Goal: Information Seeking & Learning: Check status

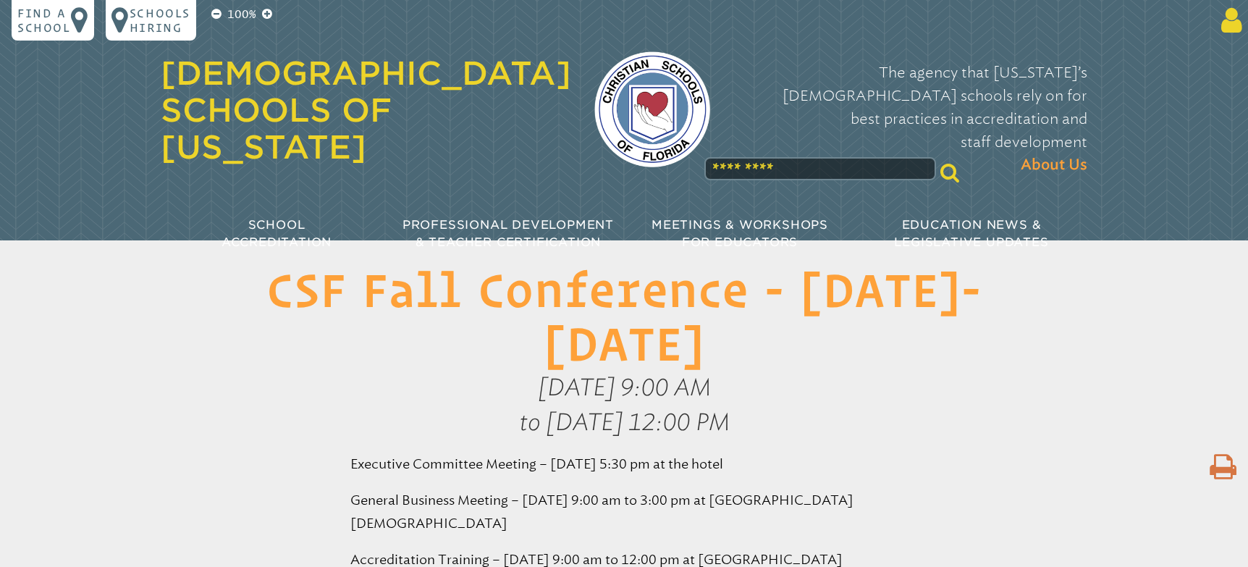
type input "**********"
click at [1228, 18] on icon at bounding box center [1229, 20] width 27 height 29
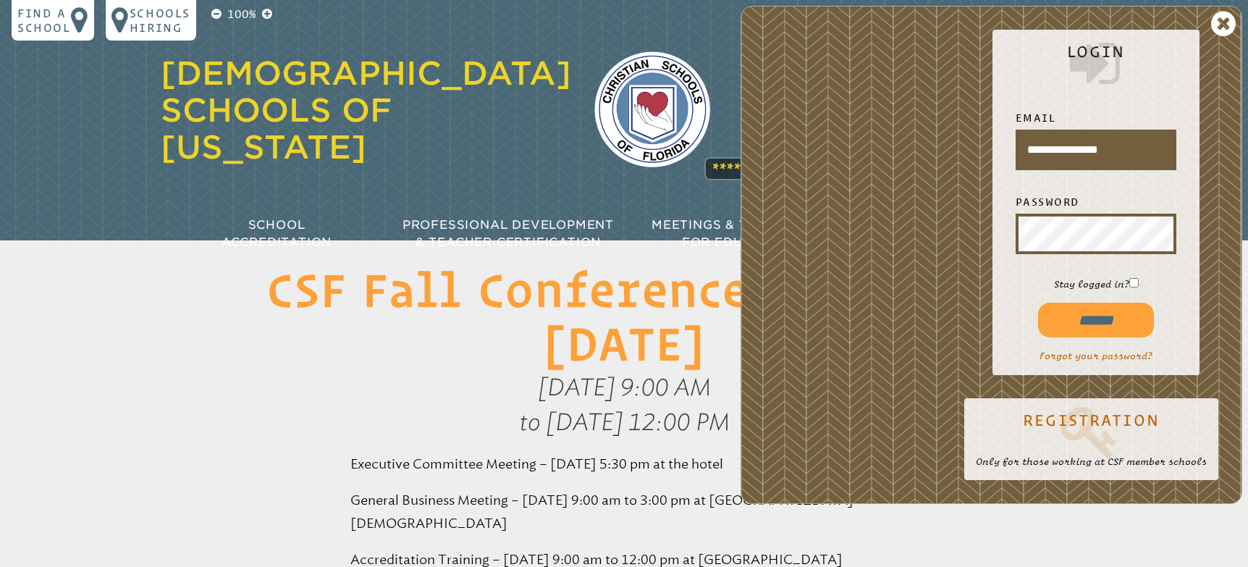
click at [1092, 321] on input "******" at bounding box center [1096, 320] width 116 height 35
type input "**********"
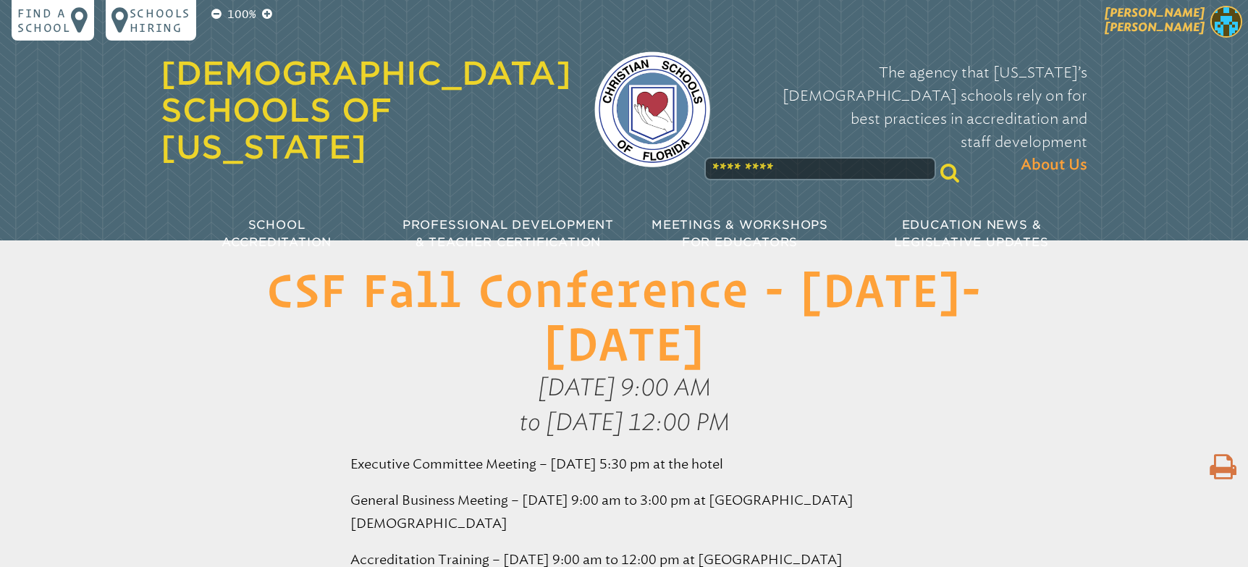
click at [1159, 24] on span "[PERSON_NAME]" at bounding box center [1155, 20] width 100 height 28
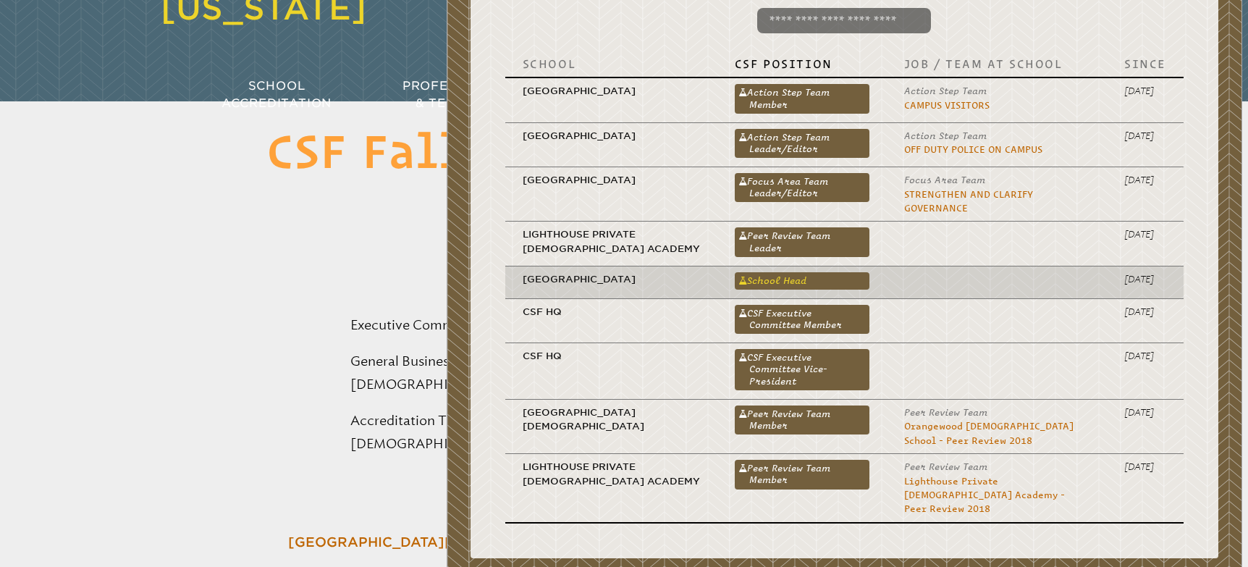
scroll to position [136, 0]
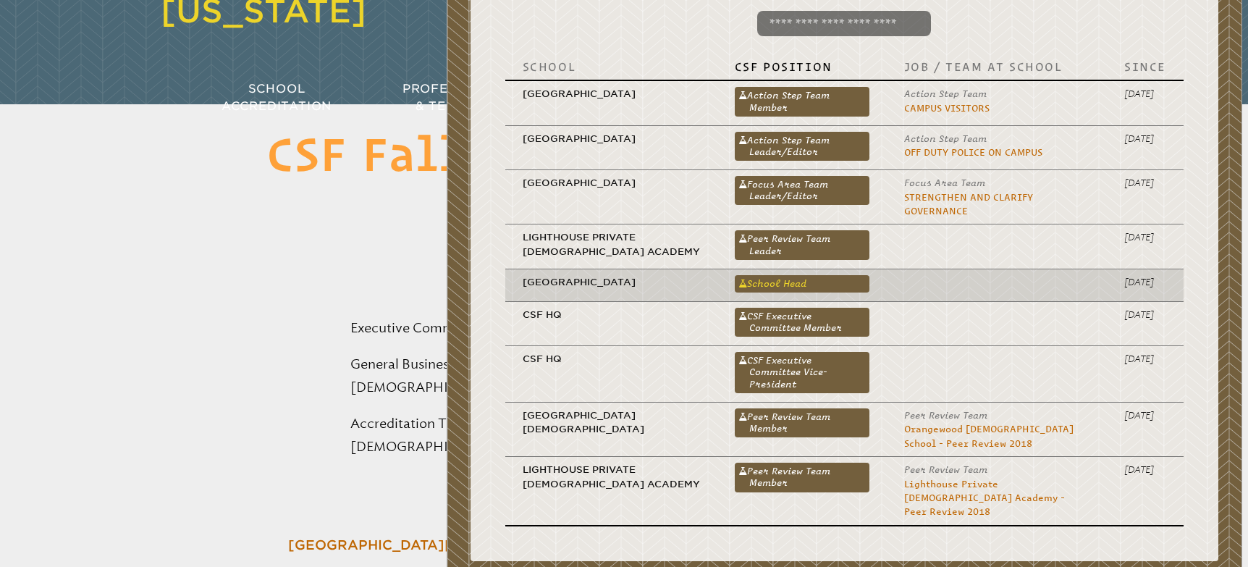
click at [775, 275] on link "School Head" at bounding box center [802, 283] width 135 height 17
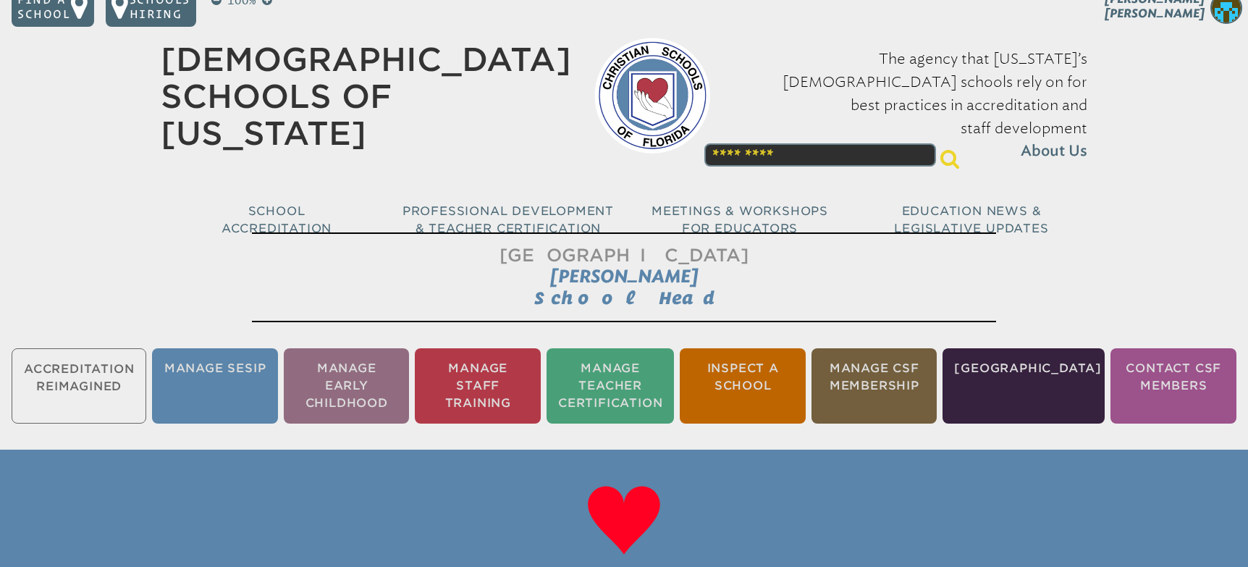
scroll to position [30, 0]
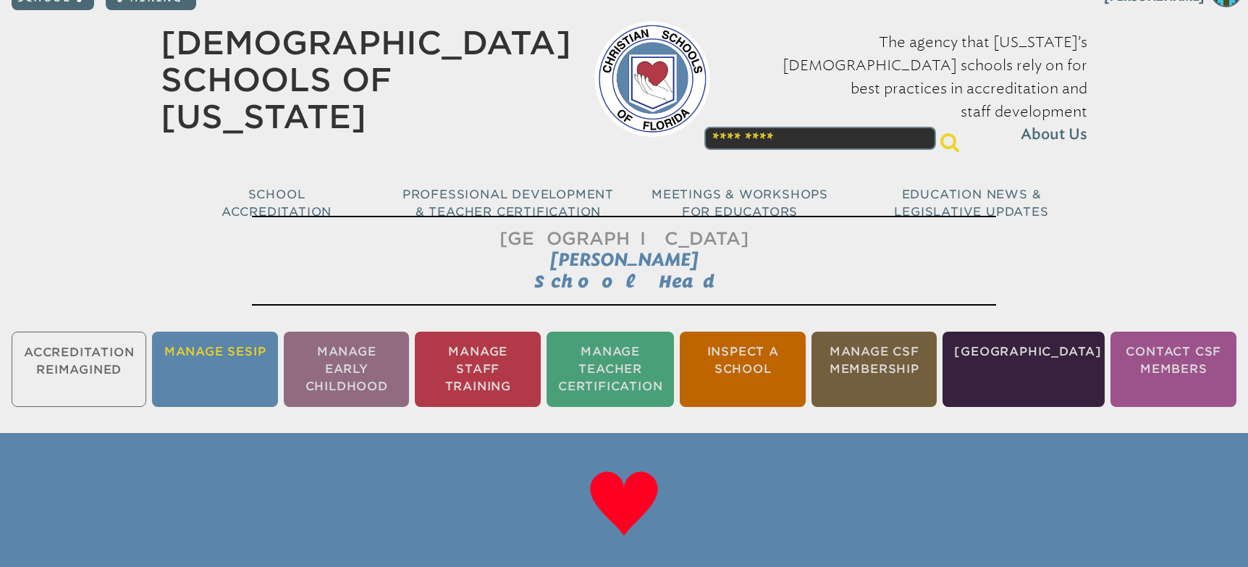
click at [211, 376] on li "Manage SESIP" at bounding box center [215, 369] width 126 height 75
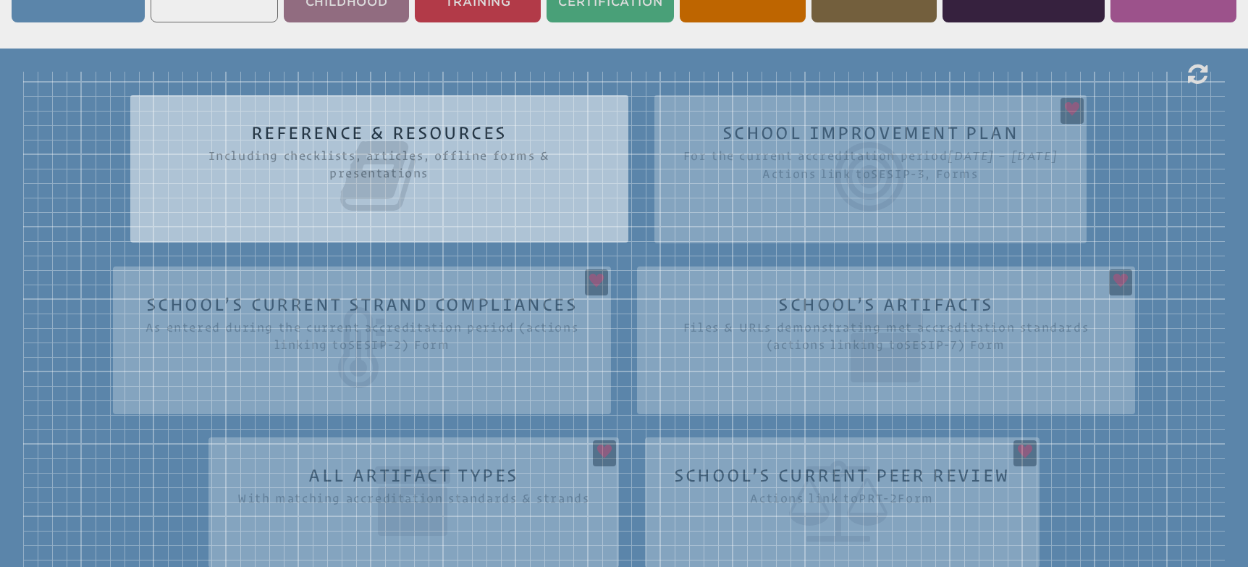
scroll to position [418, 0]
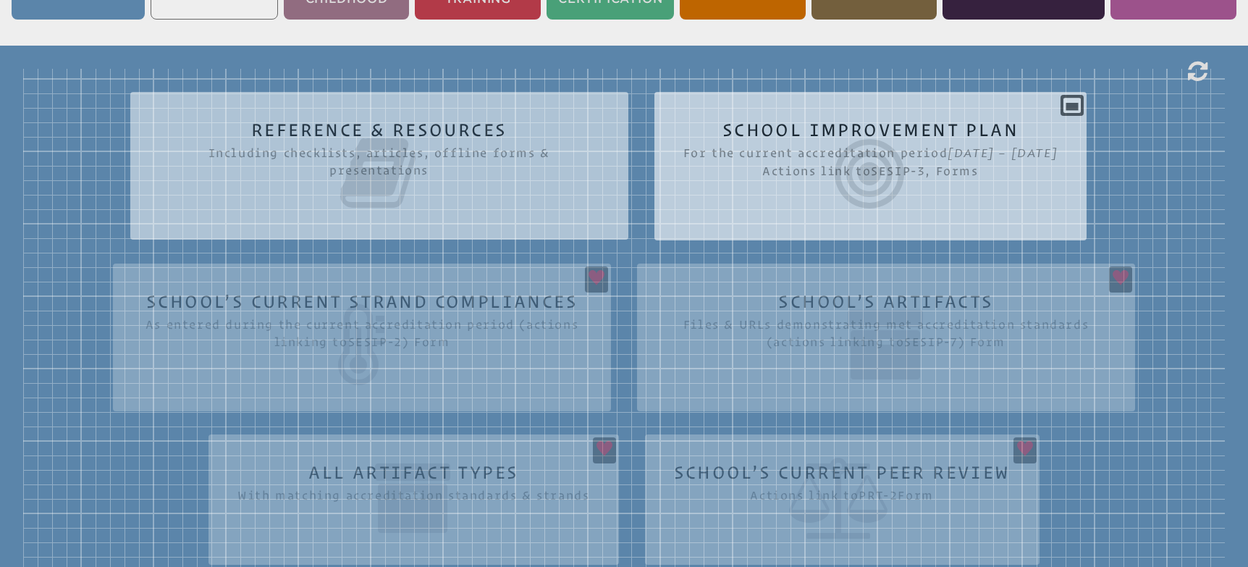
click at [765, 223] on section "sesip-3|sesip-6 School Improvement Plan For the current accreditation period [D…" at bounding box center [871, 166] width 433 height 148
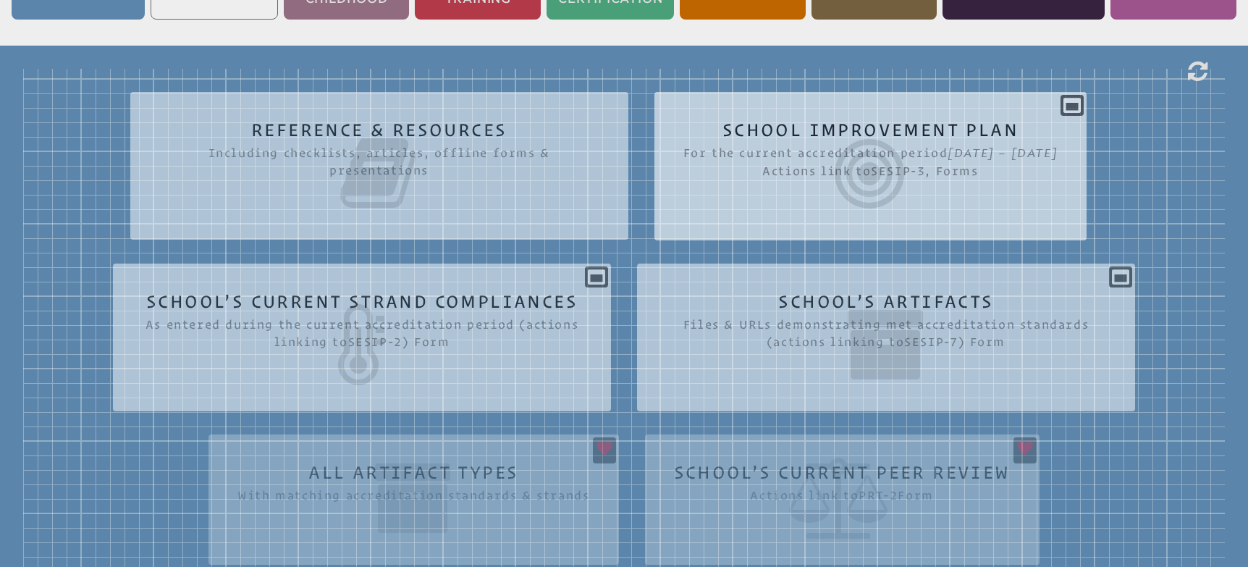
click at [874, 190] on icon at bounding box center [871, 173] width 375 height 81
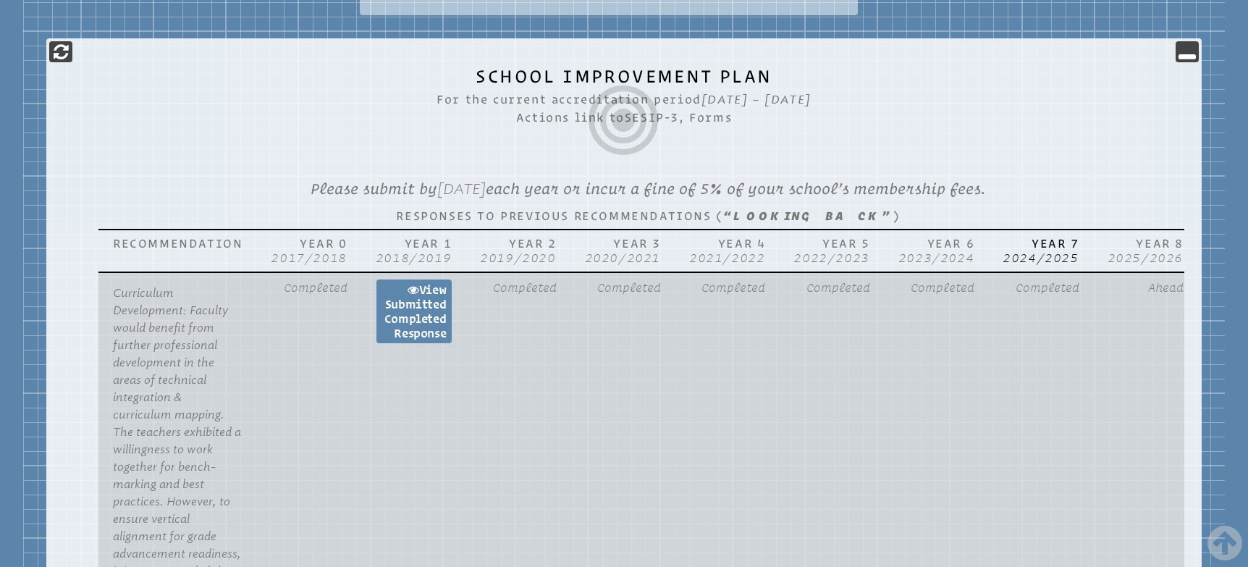
scroll to position [672, 0]
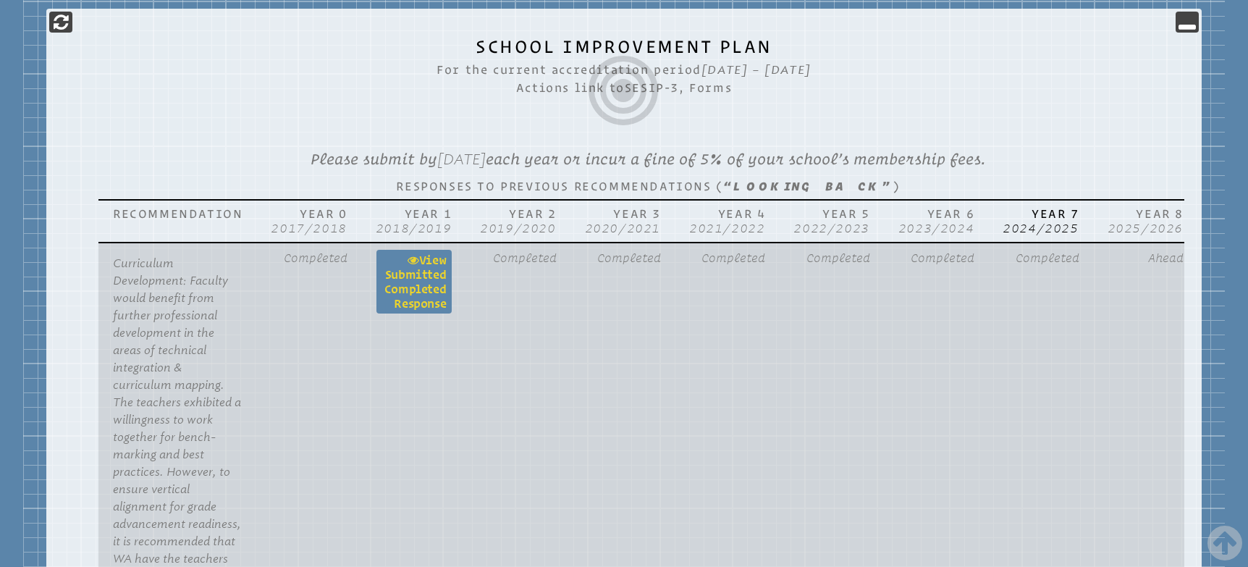
click at [415, 282] on link "View Submitted completed Response" at bounding box center [414, 282] width 75 height 64
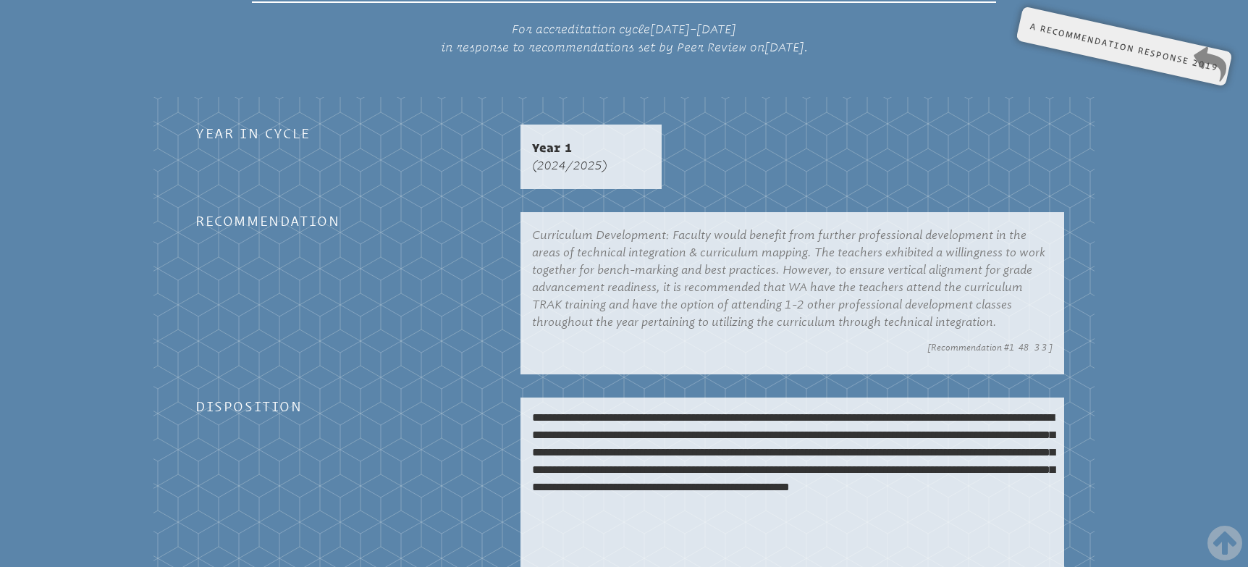
scroll to position [571, 0]
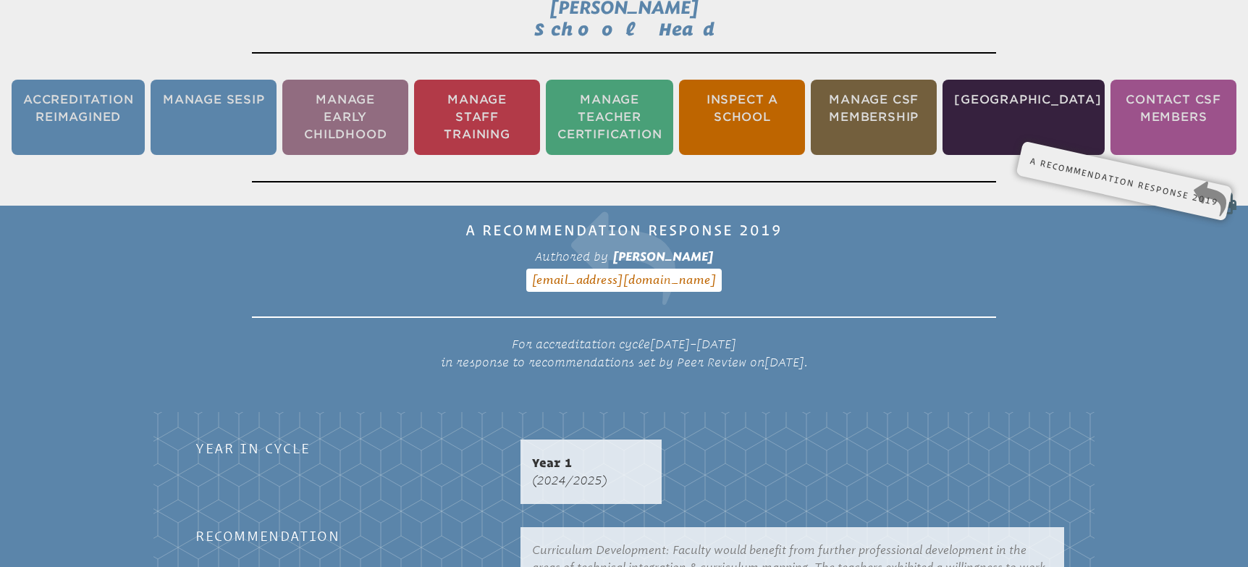
scroll to position [235, 0]
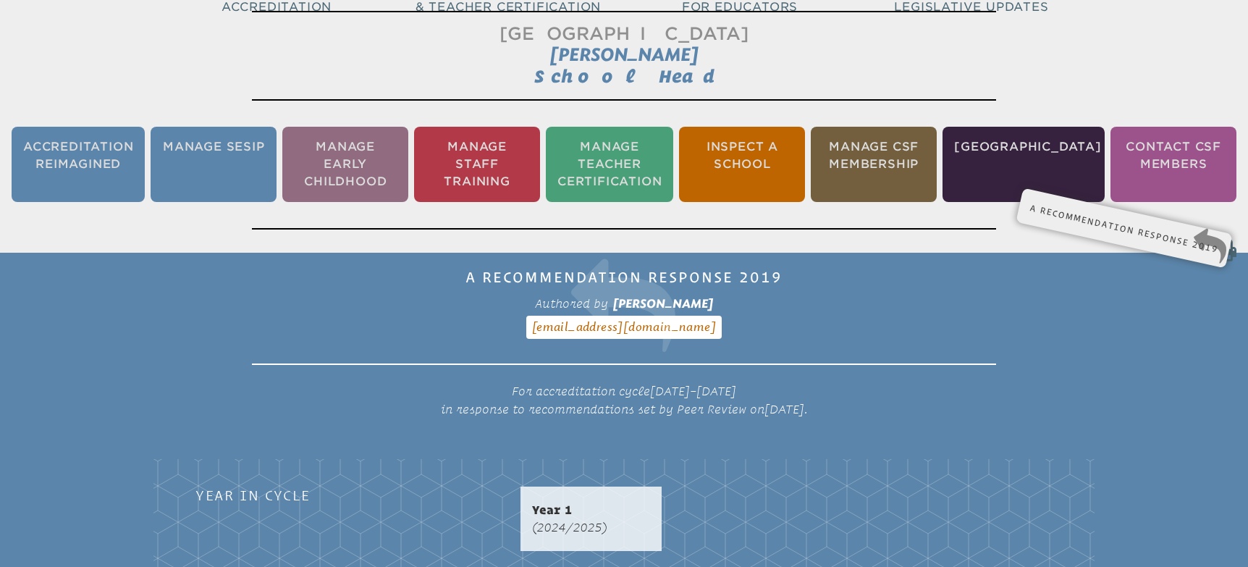
click at [230, 153] on li "Manage SESIP" at bounding box center [214, 164] width 126 height 75
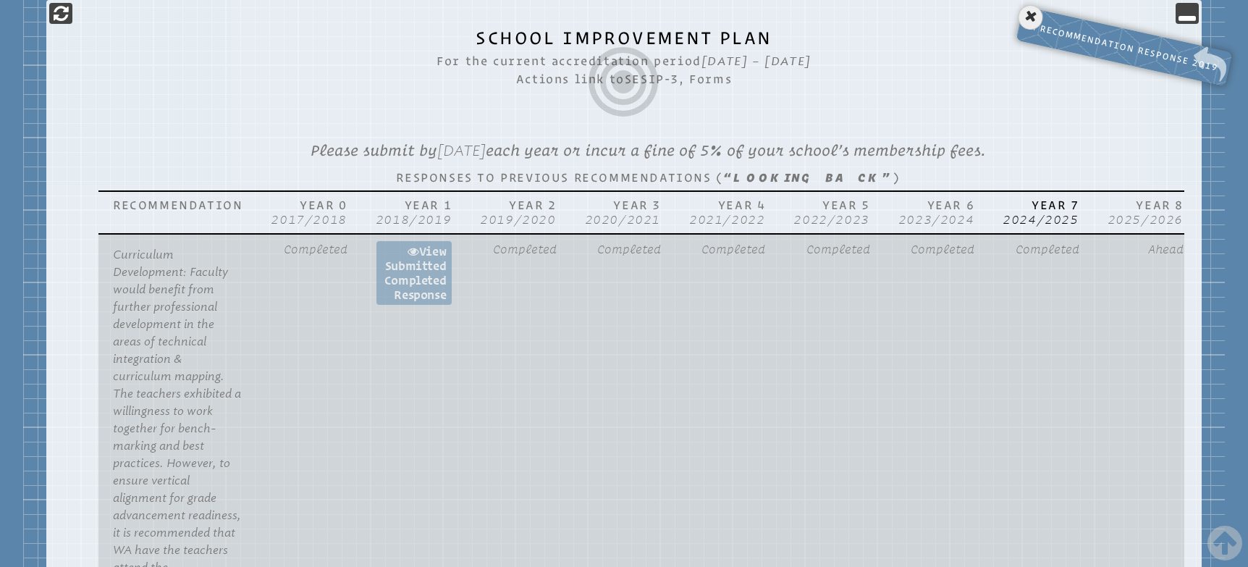
scroll to position [682, 0]
click at [405, 282] on link "View Submitted completed Response" at bounding box center [414, 272] width 75 height 64
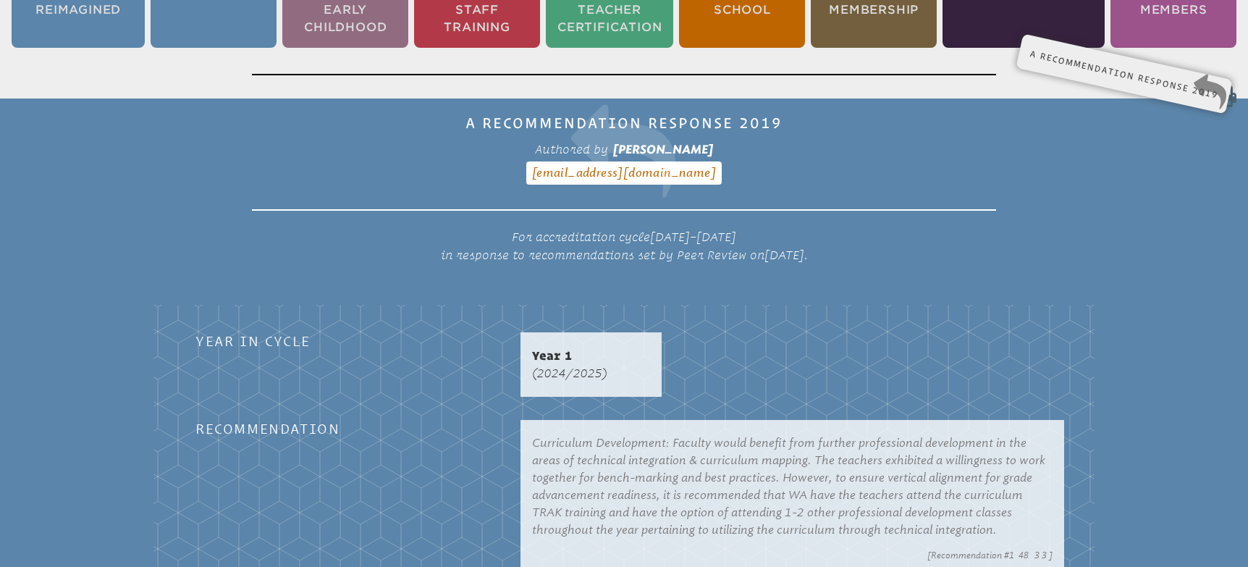
scroll to position [424, 0]
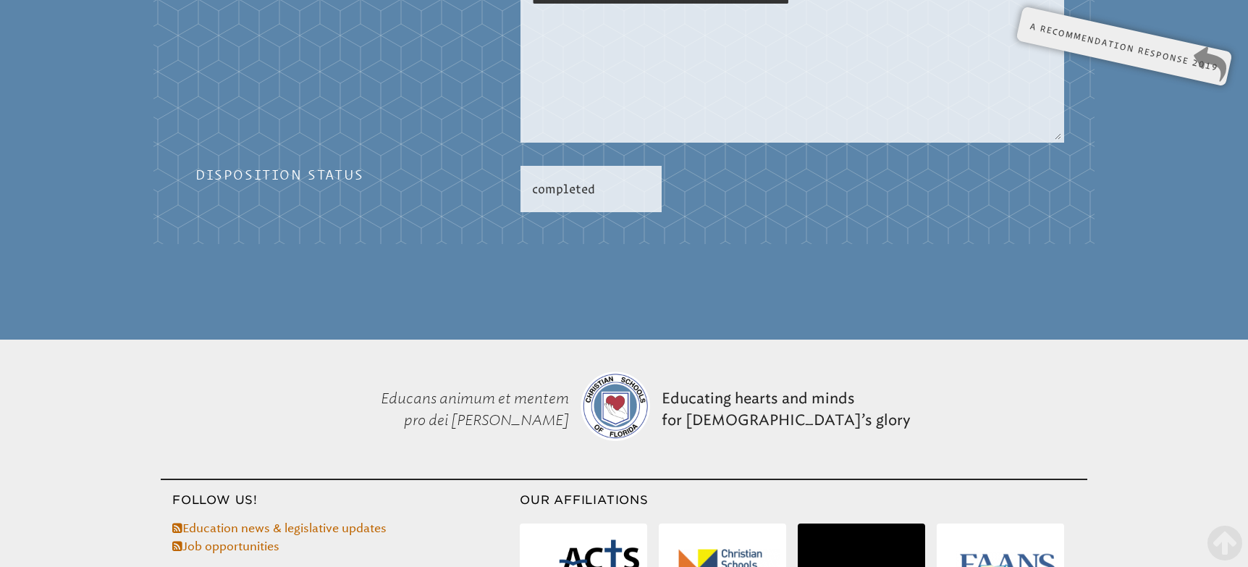
scroll to position [1064, 0]
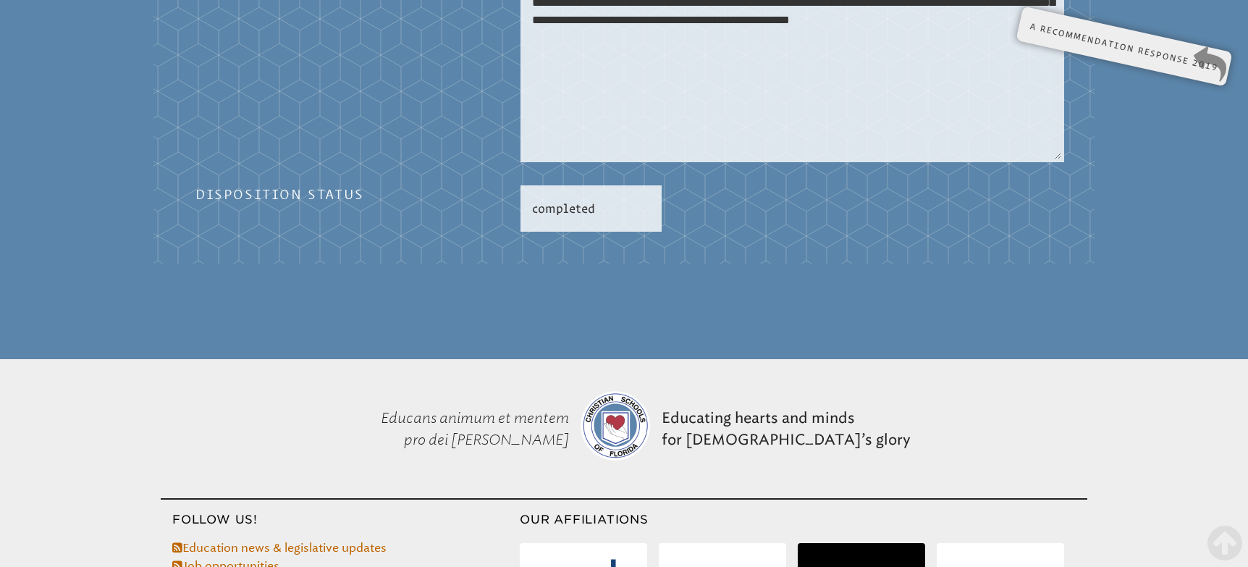
click at [1080, 35] on div "A Recommendation Response 2019 View SESIP-6 Authored by [PERSON_NAME] [EMAIL_AD…" at bounding box center [1124, 36] width 185 height 14
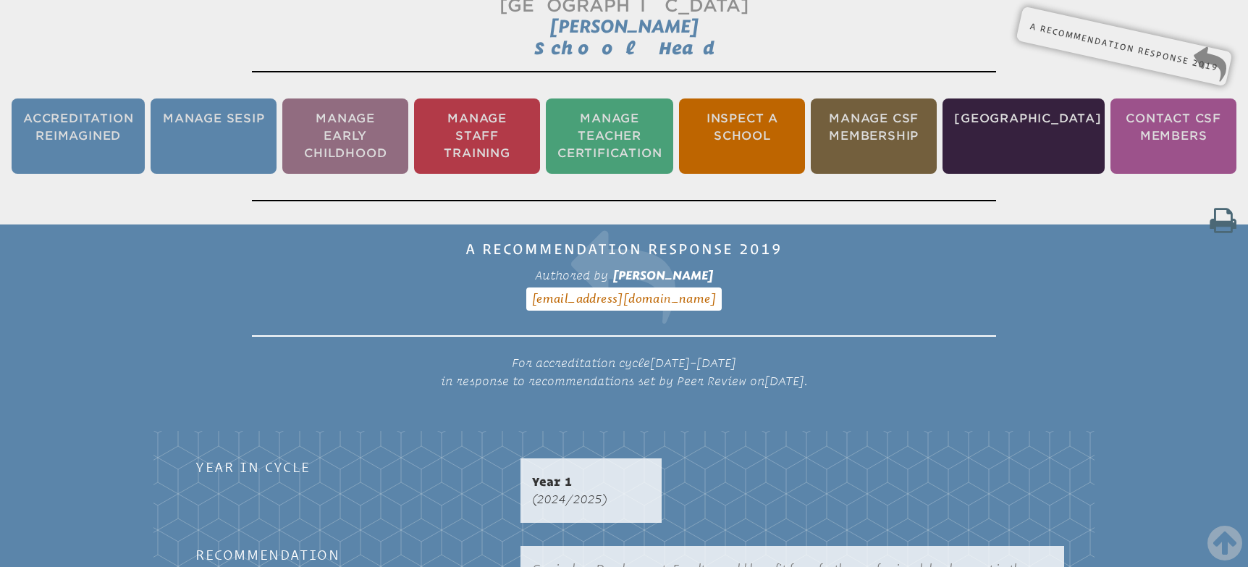
scroll to position [0, 0]
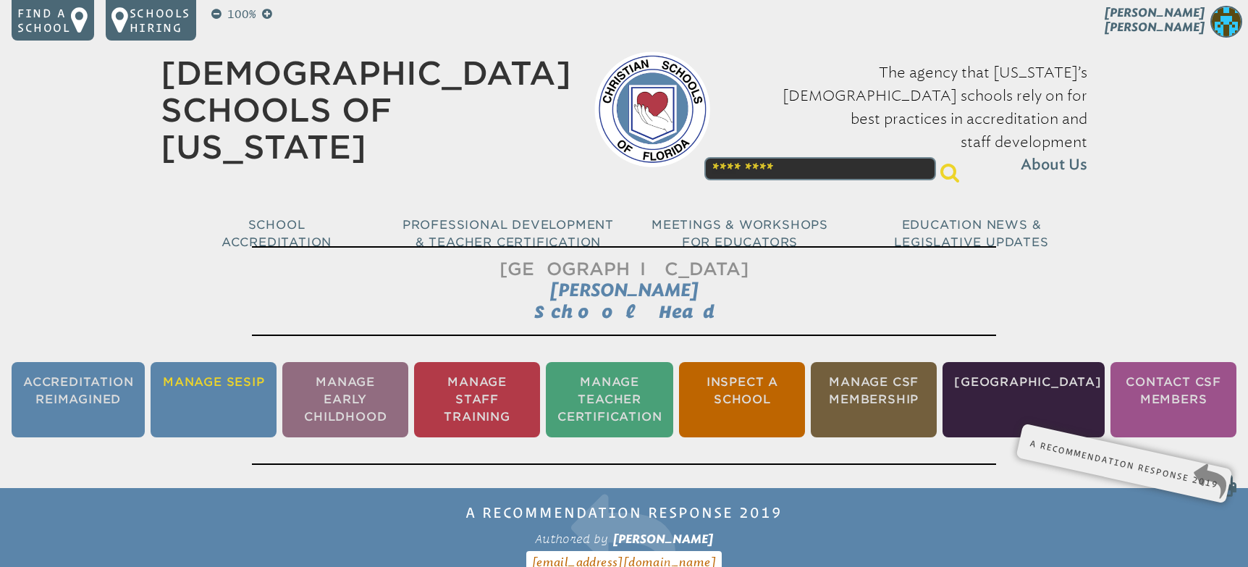
click at [222, 381] on li "Manage SESIP" at bounding box center [214, 399] width 126 height 75
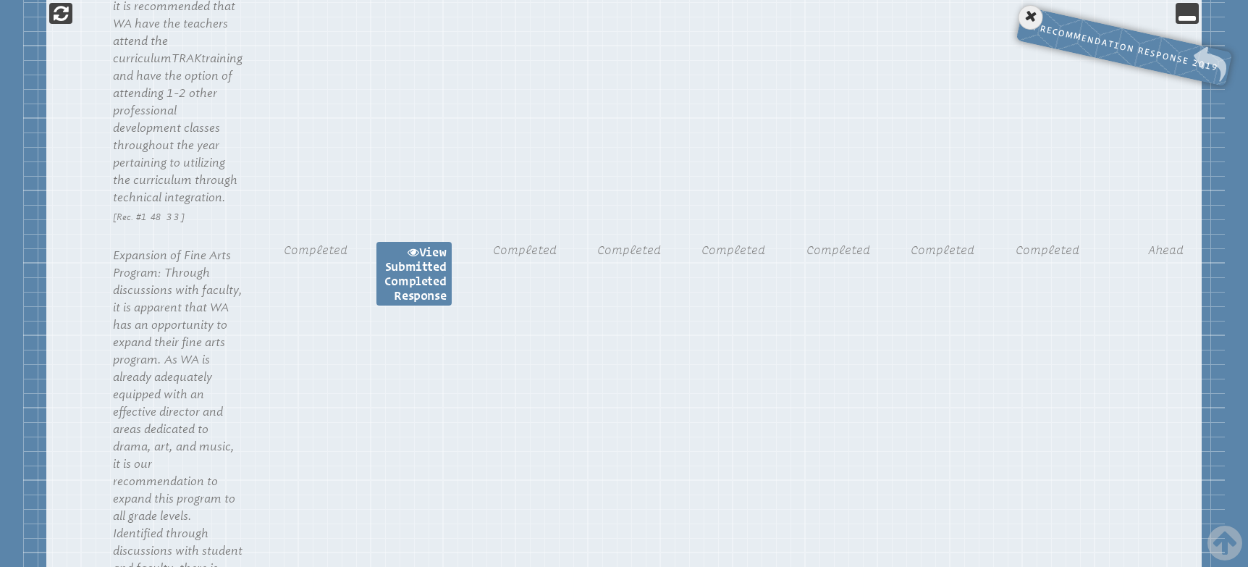
scroll to position [1229, 0]
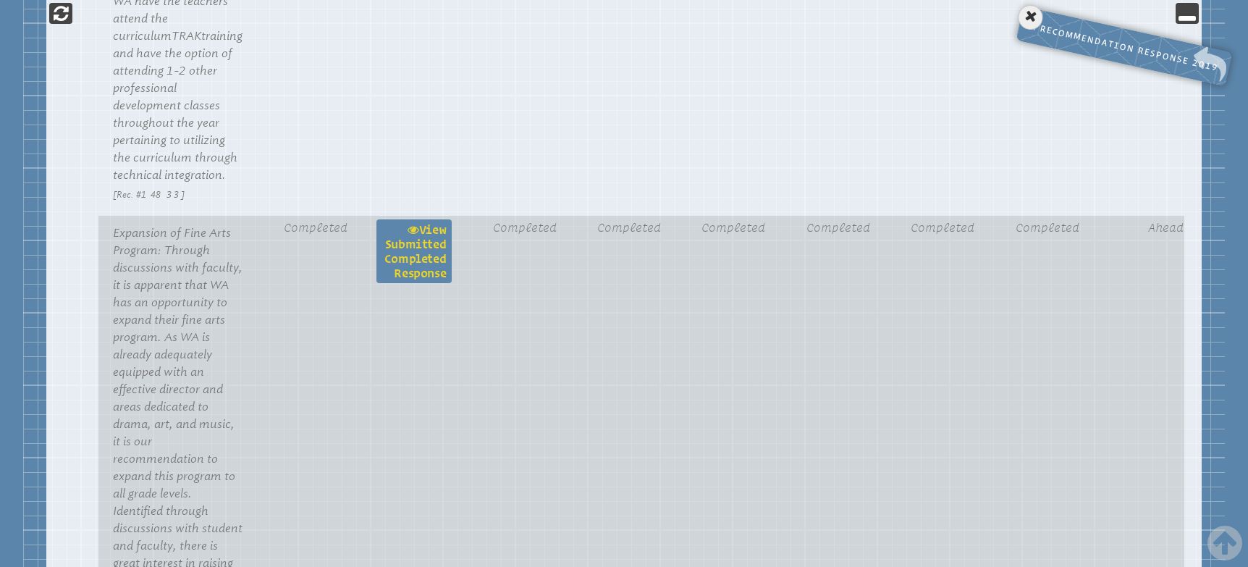
click at [403, 244] on link "View Submitted completed Response" at bounding box center [414, 251] width 75 height 64
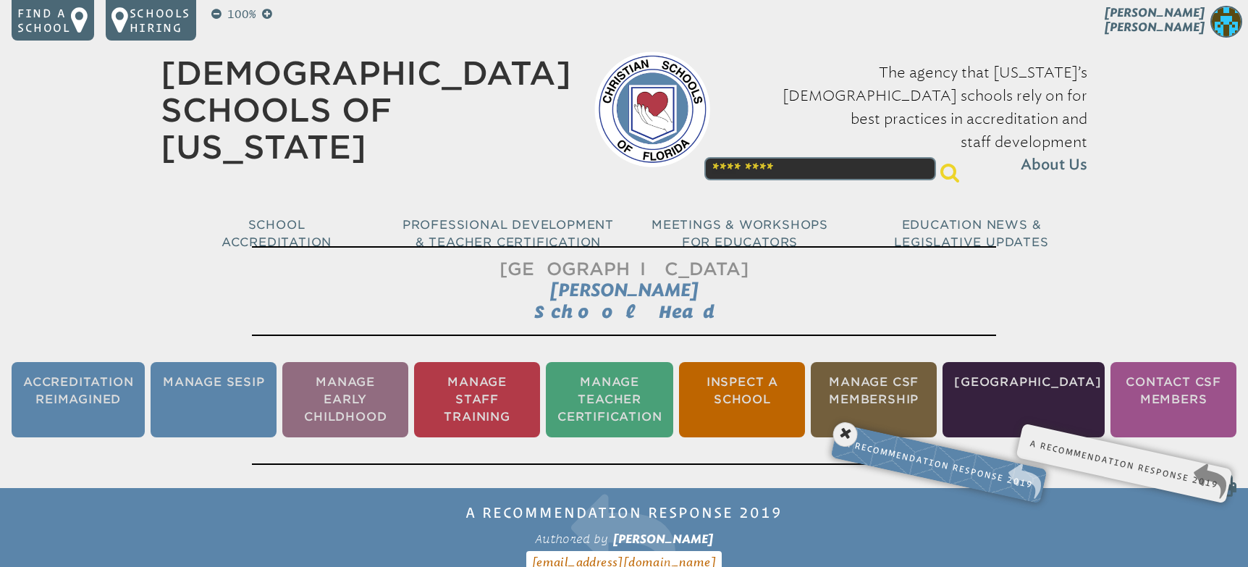
click at [1079, 453] on div "A Recommendation Response 2019 View SESIP-6 Authored by [PERSON_NAME] [EMAIL_AD…" at bounding box center [1031, 453] width 371 height 14
click at [917, 458] on p "A Recommendation Response 2019 View SESIP-6" at bounding box center [939, 463] width 196 height 59
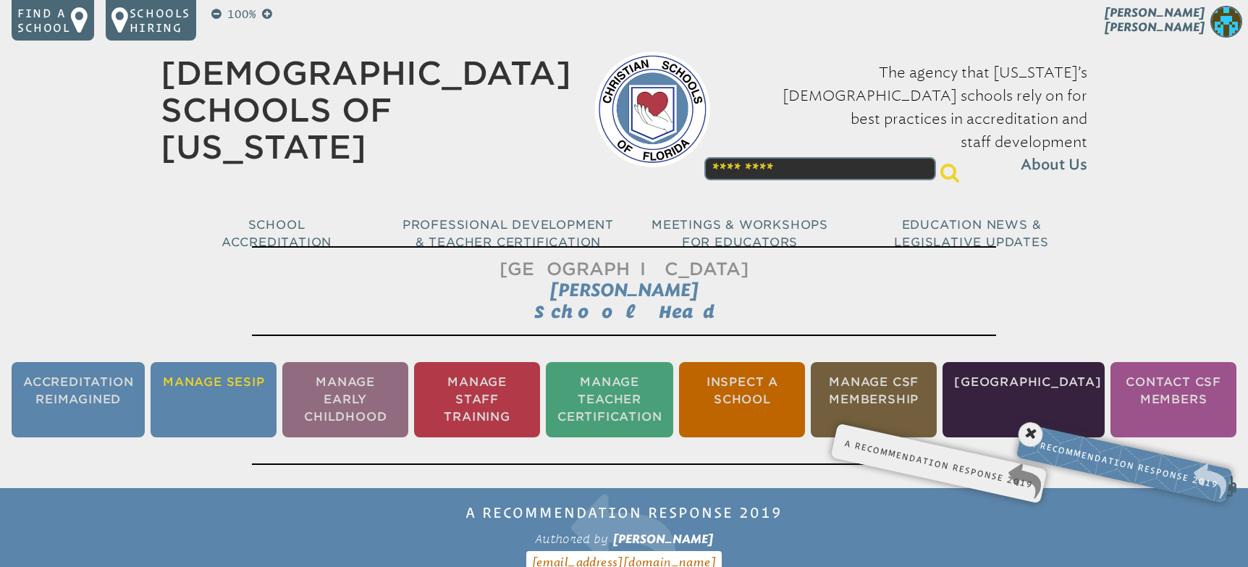
click at [201, 389] on li "Manage SESIP" at bounding box center [214, 399] width 126 height 75
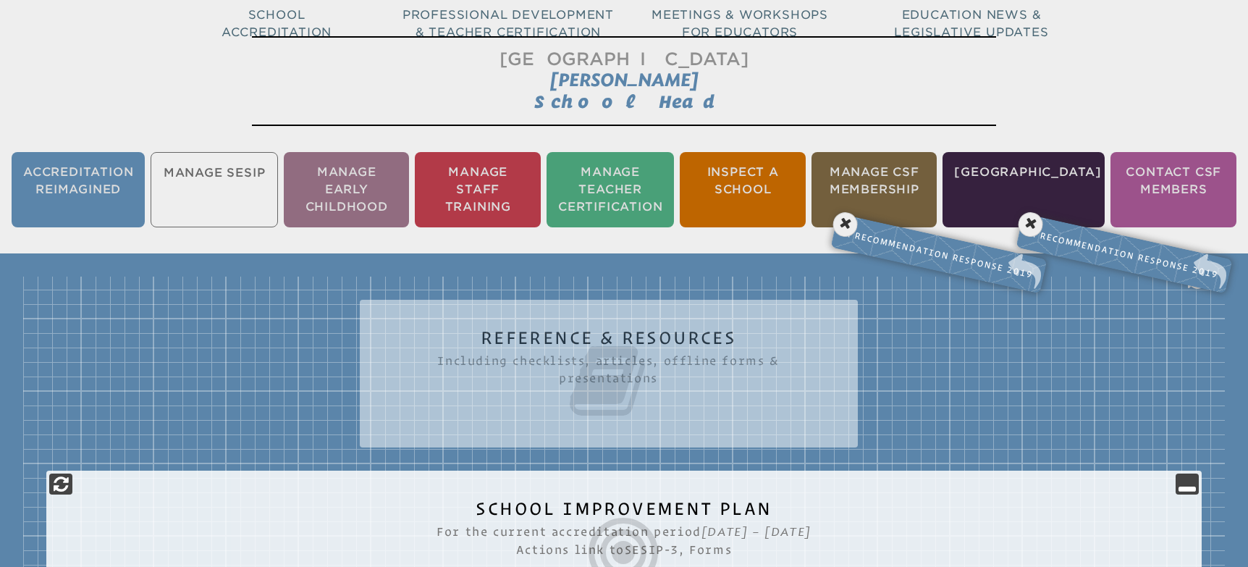
scroll to position [211, 0]
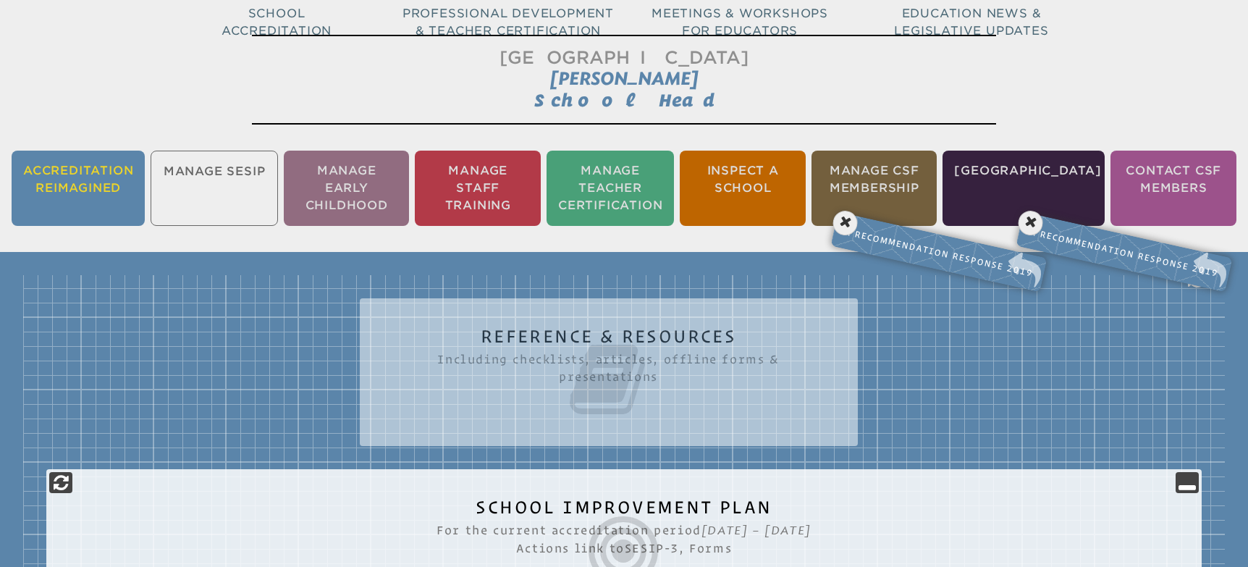
click at [123, 198] on li "Accreditation Reimagined" at bounding box center [78, 188] width 133 height 75
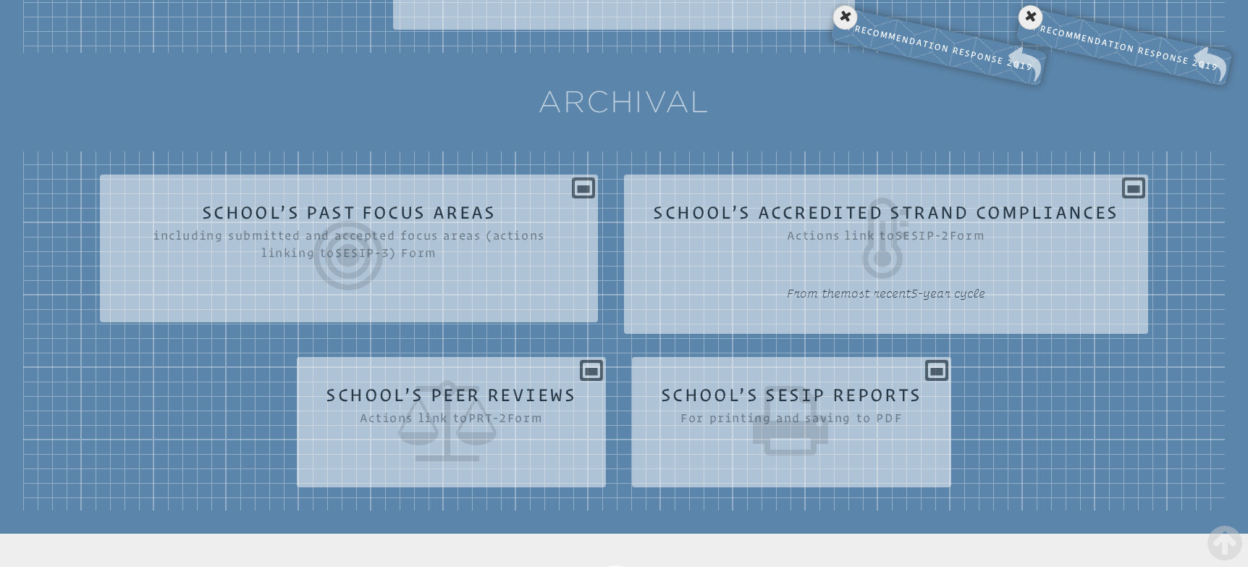
scroll to position [751, 0]
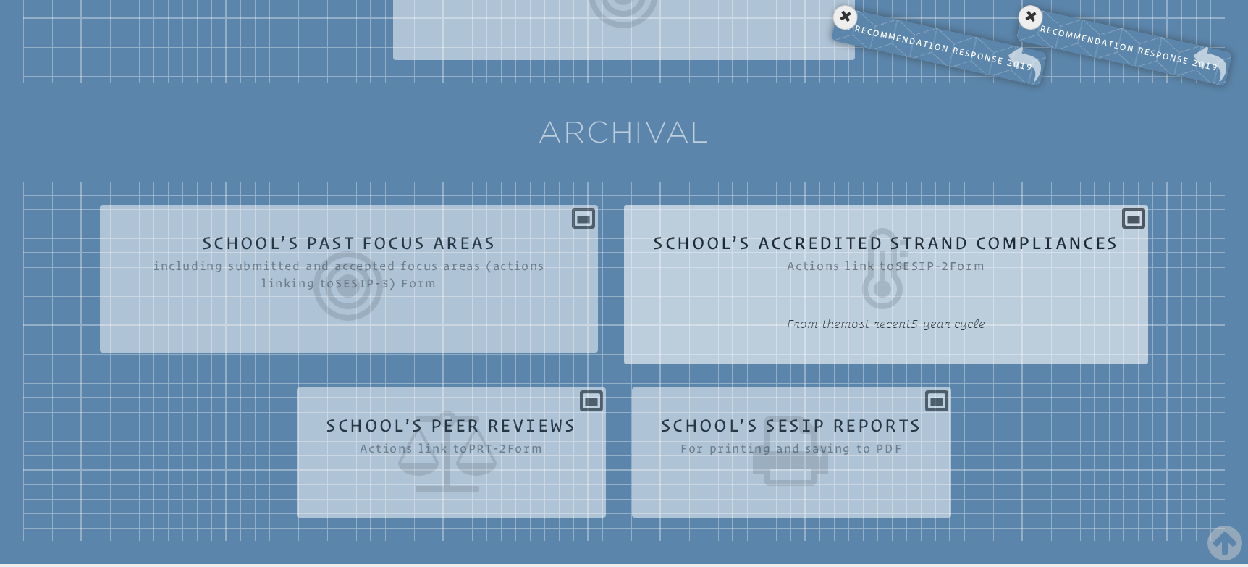
click at [861, 248] on icon at bounding box center [886, 268] width 466 height 81
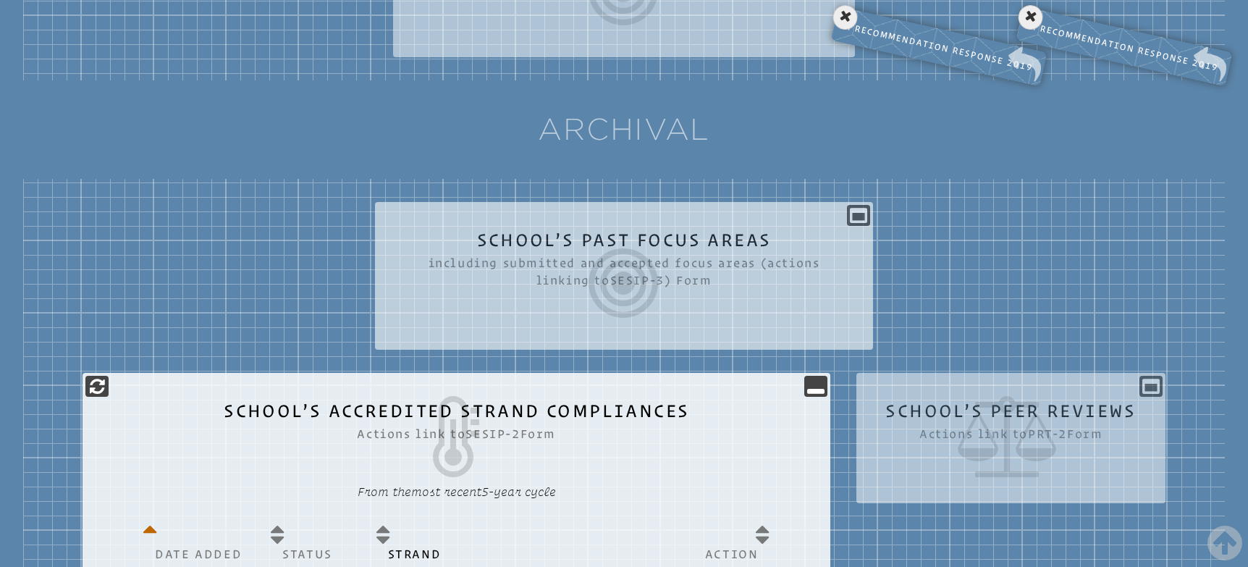
scroll to position [750, 0]
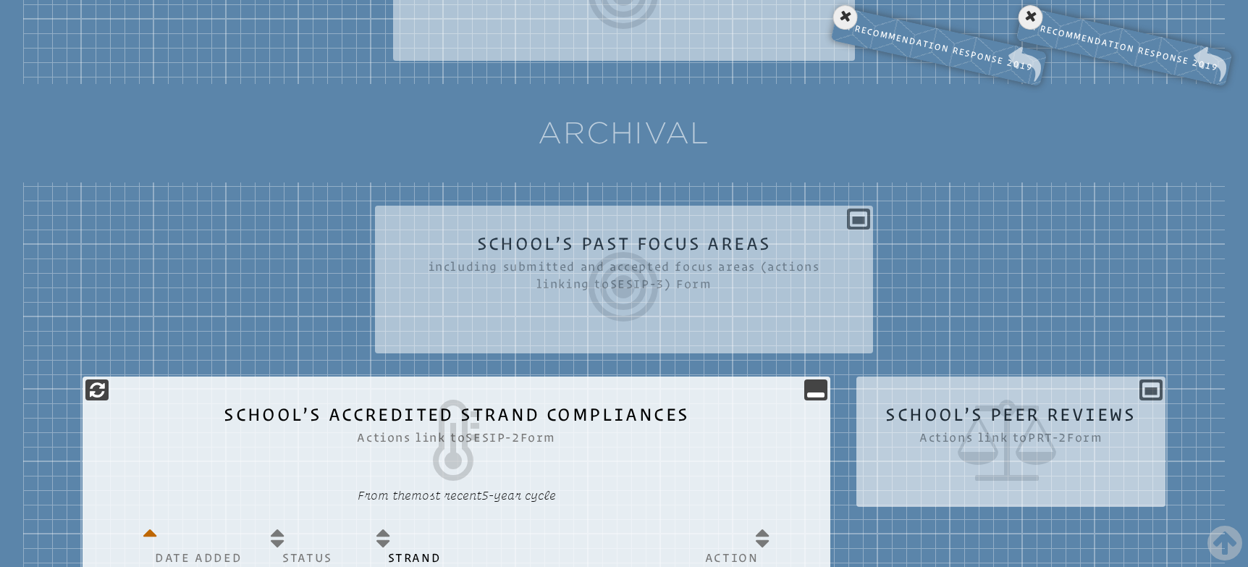
click at [992, 430] on icon at bounding box center [1011, 440] width 251 height 81
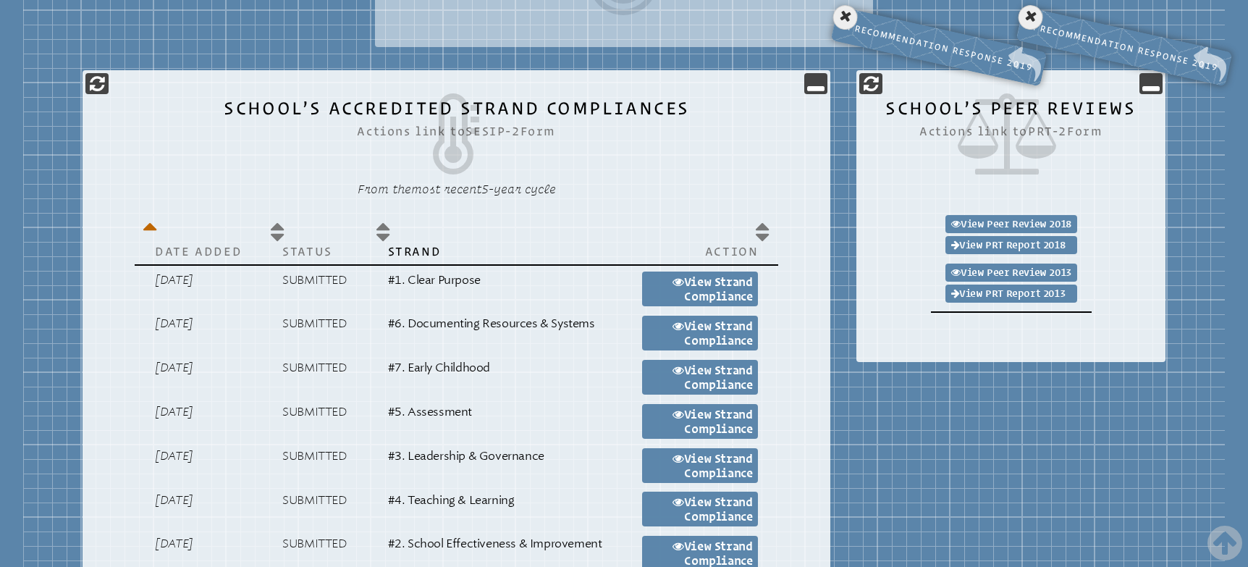
scroll to position [1059, 0]
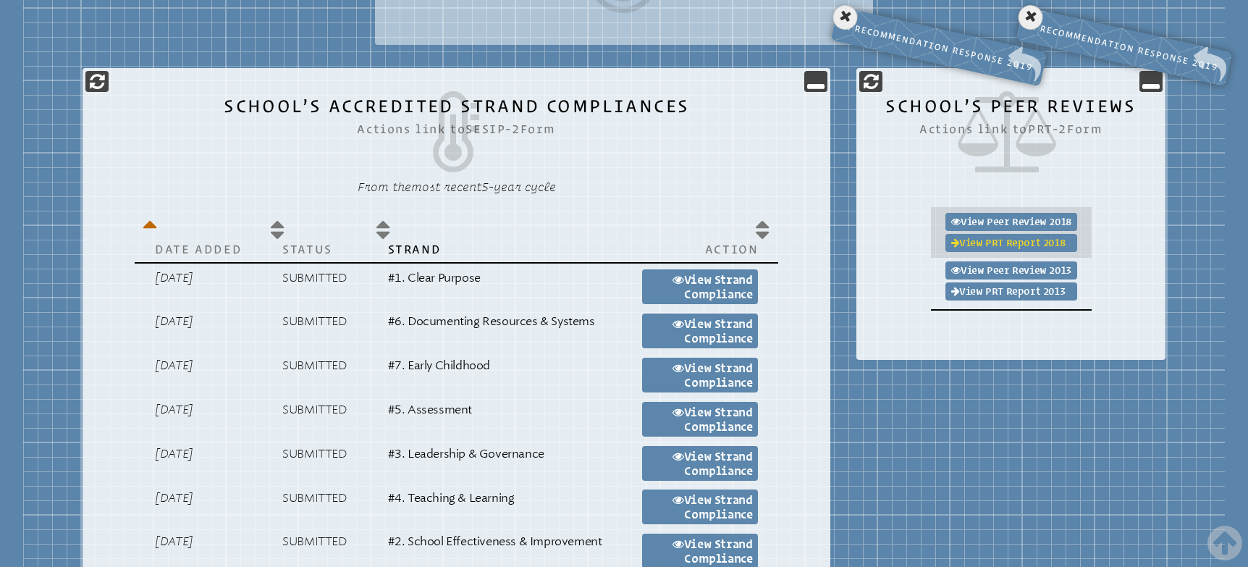
click at [998, 240] on link "View PRT Report 2018" at bounding box center [1012, 243] width 132 height 18
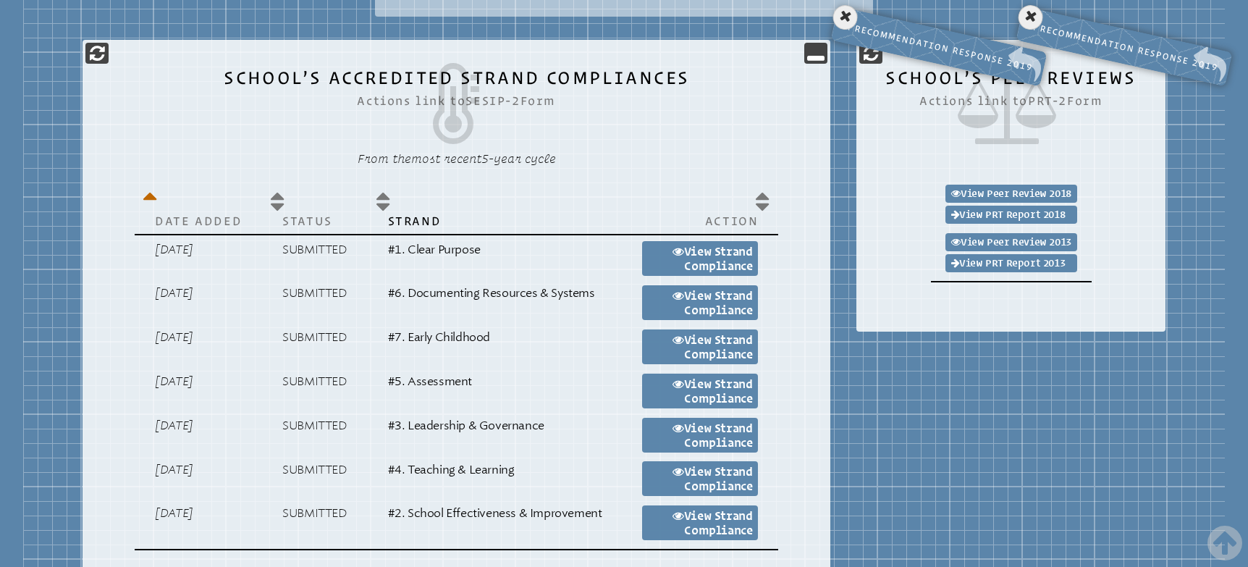
scroll to position [1088, 0]
click at [1002, 188] on link "View Peer Review 2018" at bounding box center [1012, 193] width 132 height 18
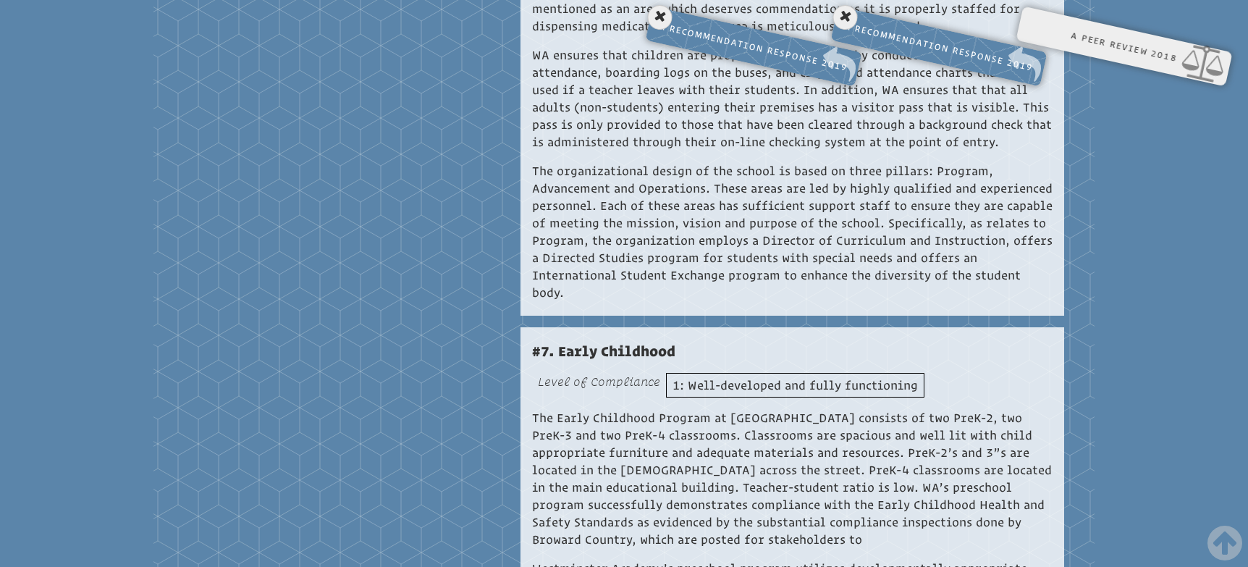
scroll to position [6280, 0]
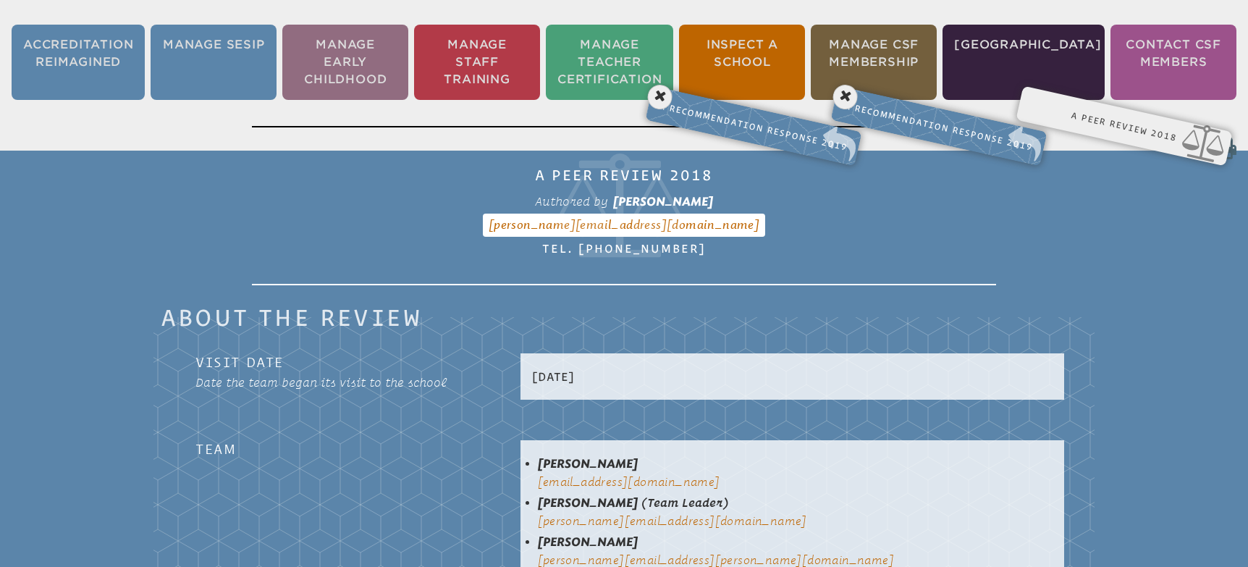
scroll to position [334, 0]
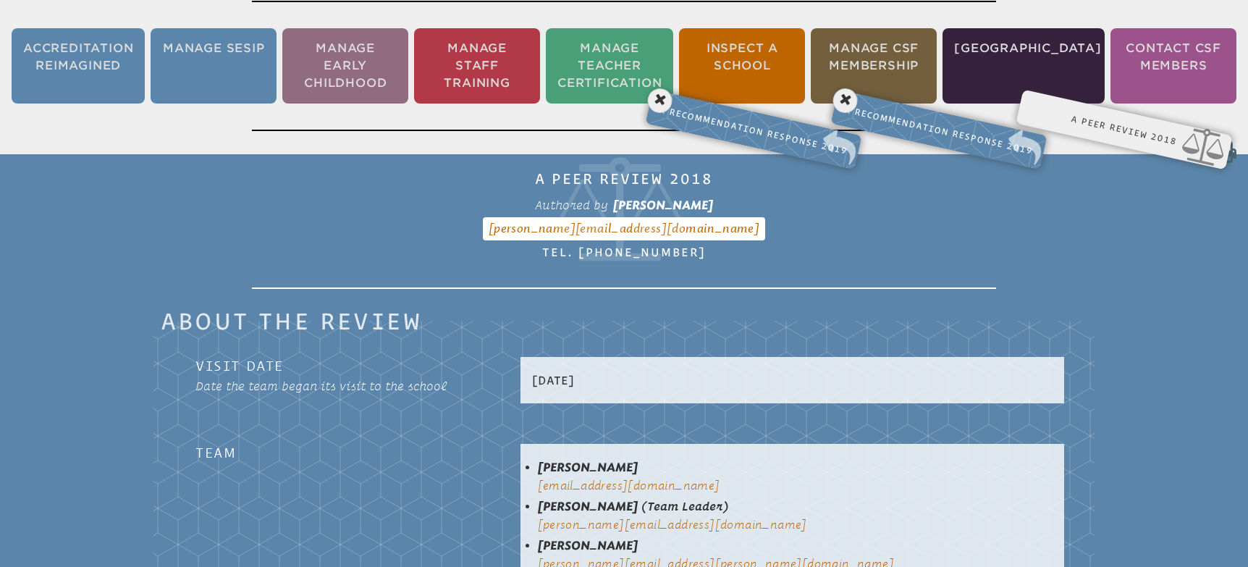
scroll to position [211, 0]
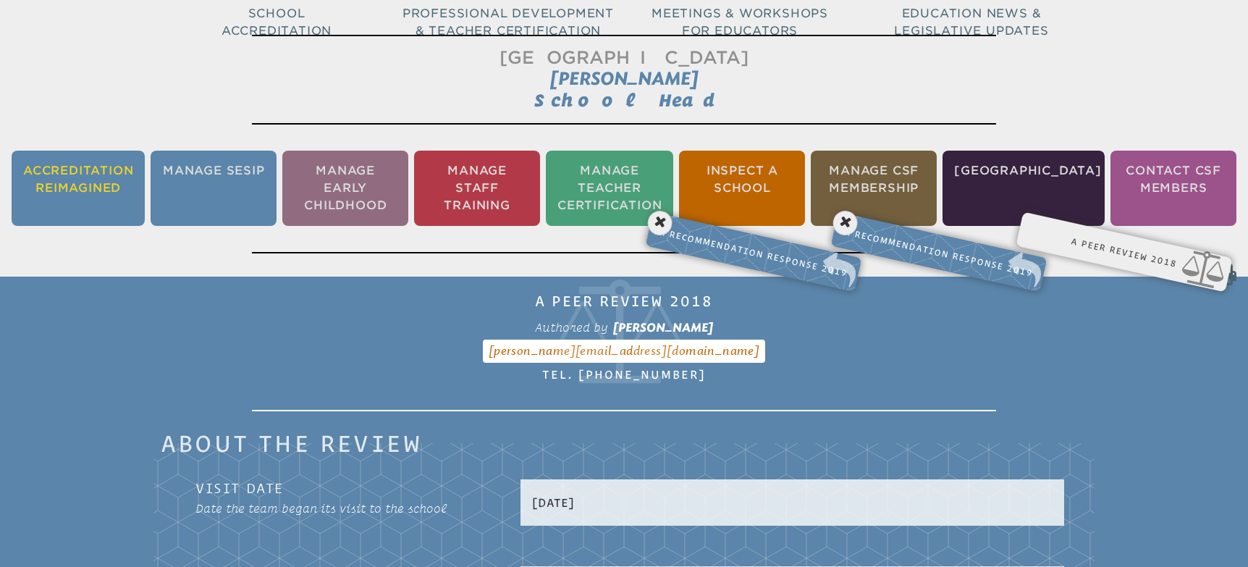
click at [91, 184] on li "Accreditation Reimagined" at bounding box center [78, 188] width 133 height 75
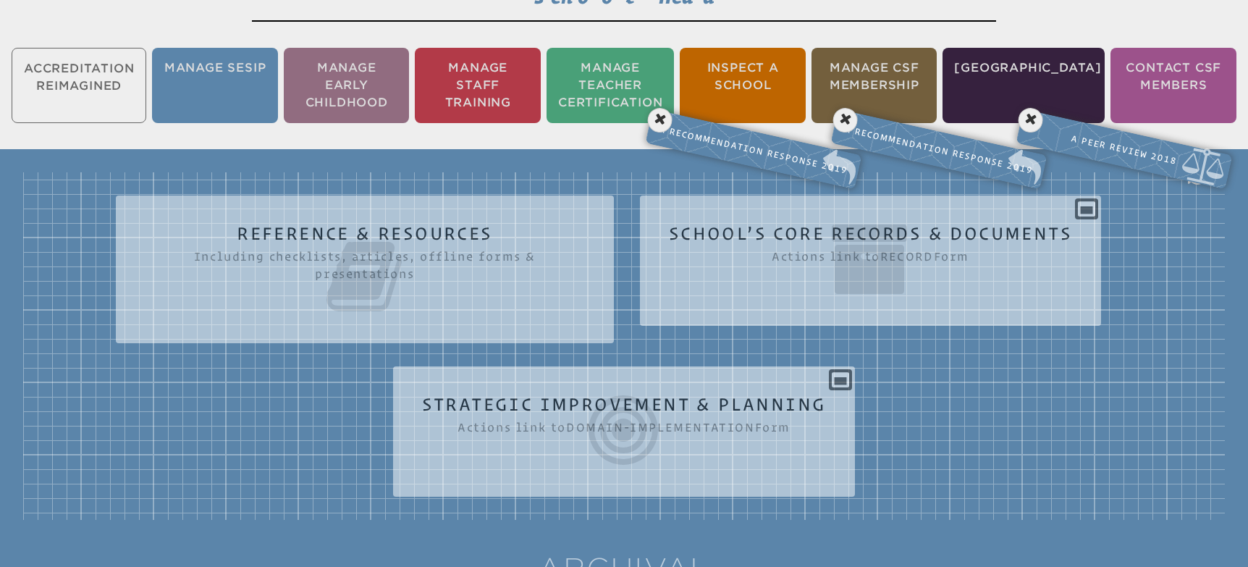
scroll to position [317, 0]
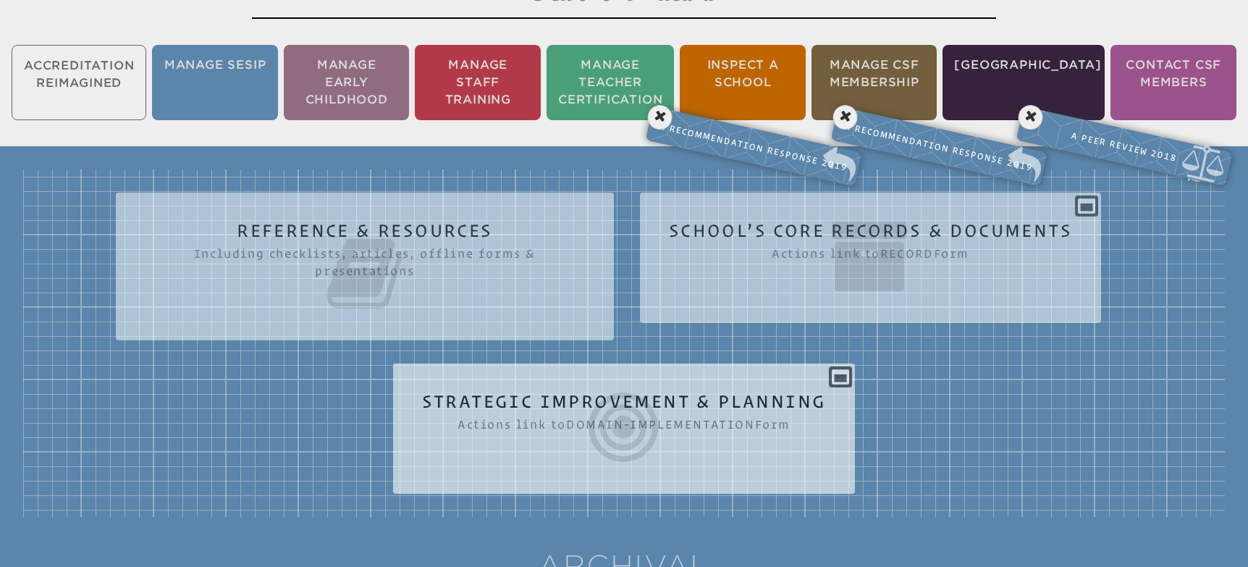
click at [625, 409] on icon at bounding box center [624, 427] width 405 height 81
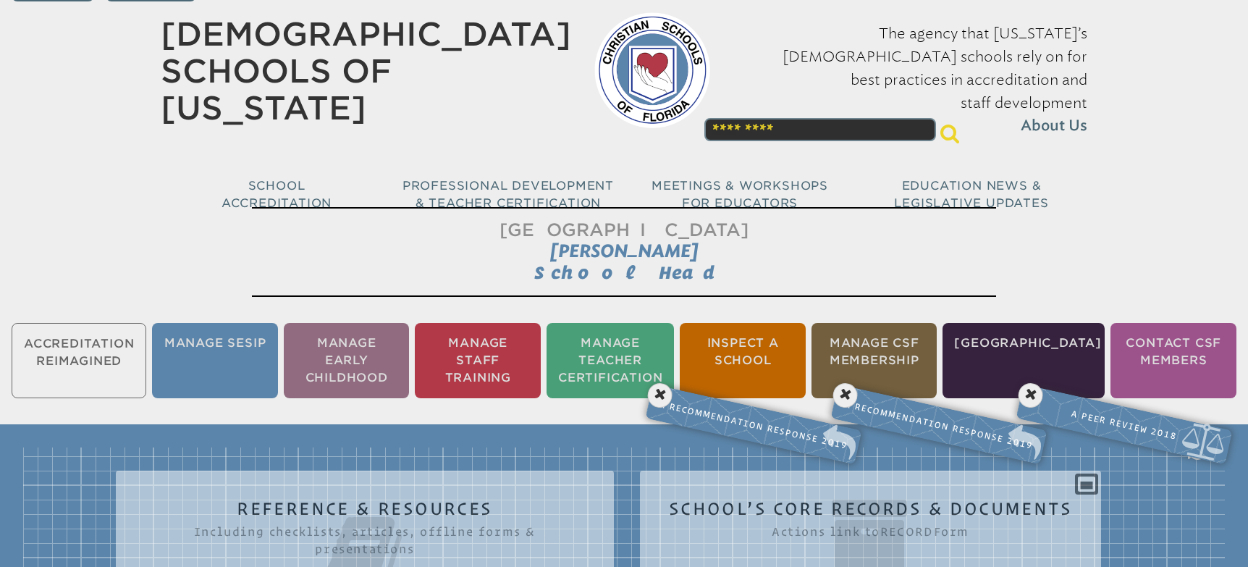
scroll to position [38, 0]
click at [211, 348] on li "Manage SESIP" at bounding box center [215, 361] width 126 height 75
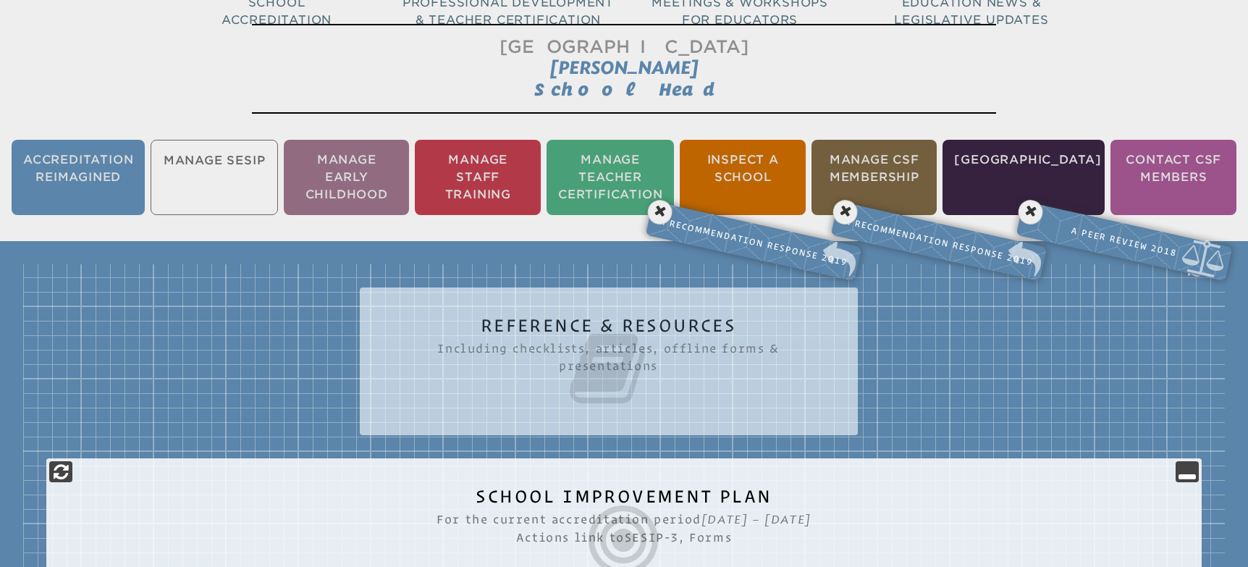
scroll to position [62, 0]
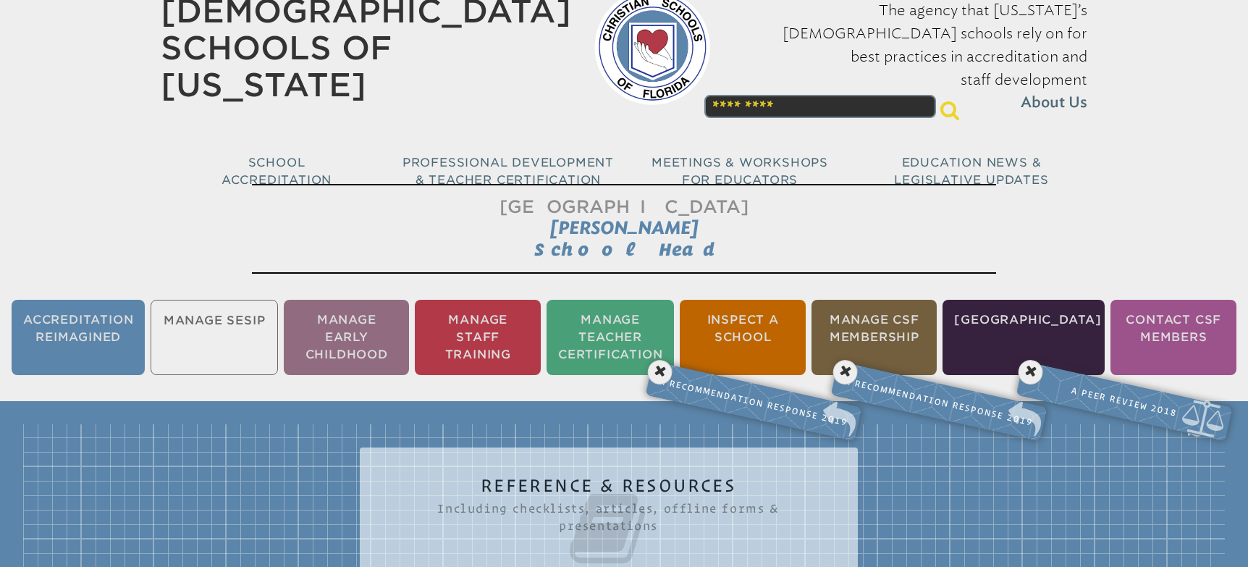
click at [617, 489] on icon at bounding box center [609, 528] width 440 height 81
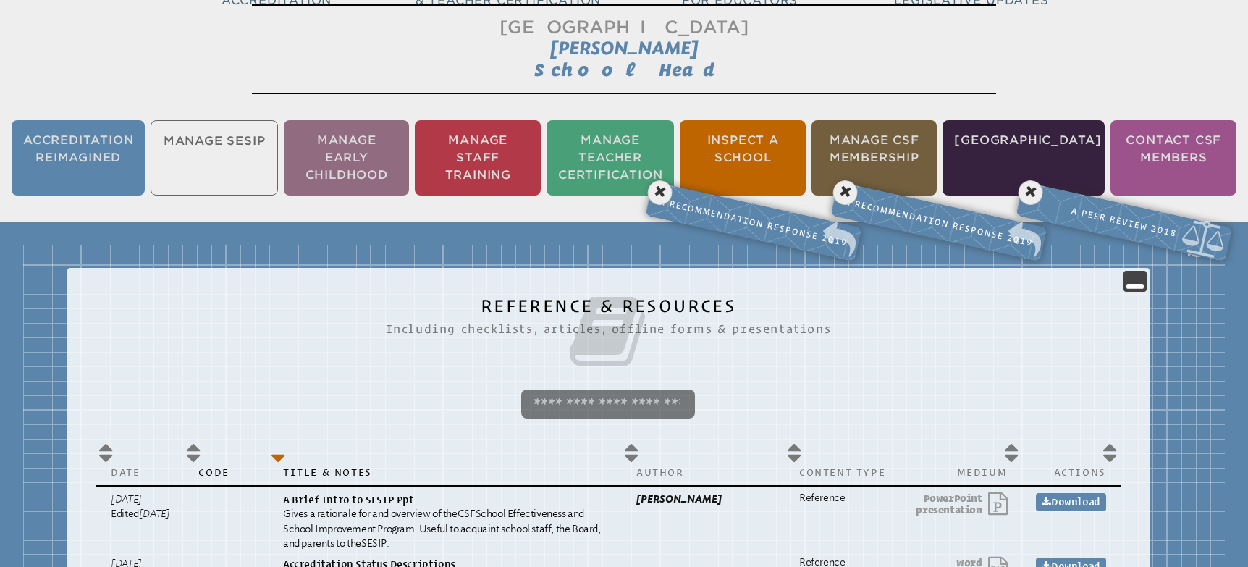
scroll to position [239, 0]
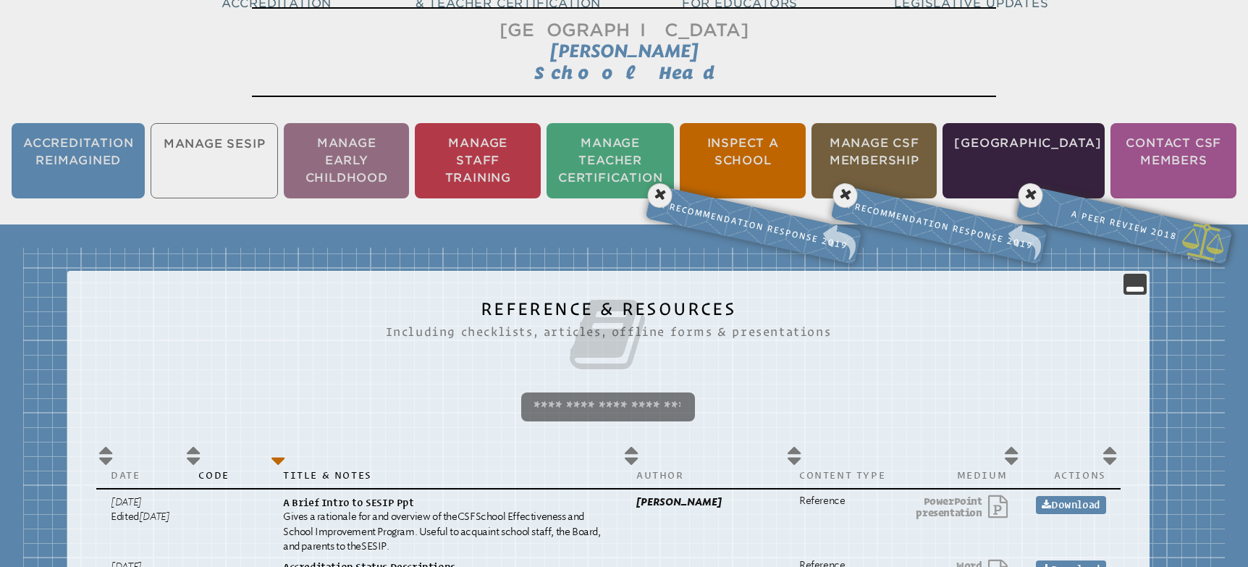
click at [1125, 223] on p "A Peer Review 2018 View PRT-2" at bounding box center [1125, 224] width 196 height 59
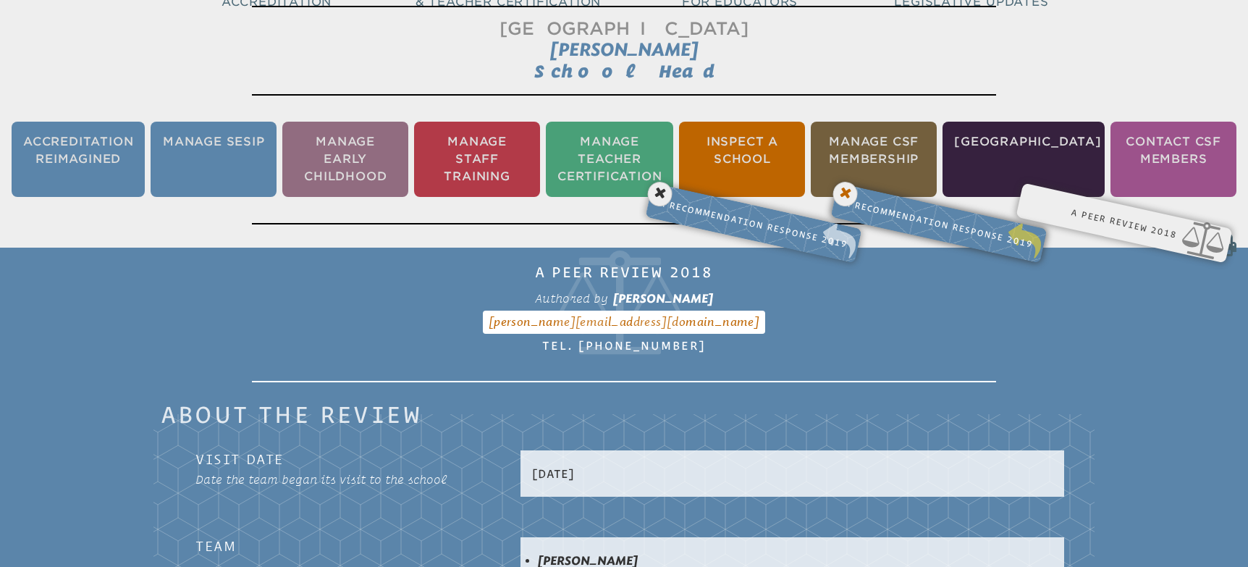
click at [845, 190] on icon at bounding box center [845, 195] width 30 height 30
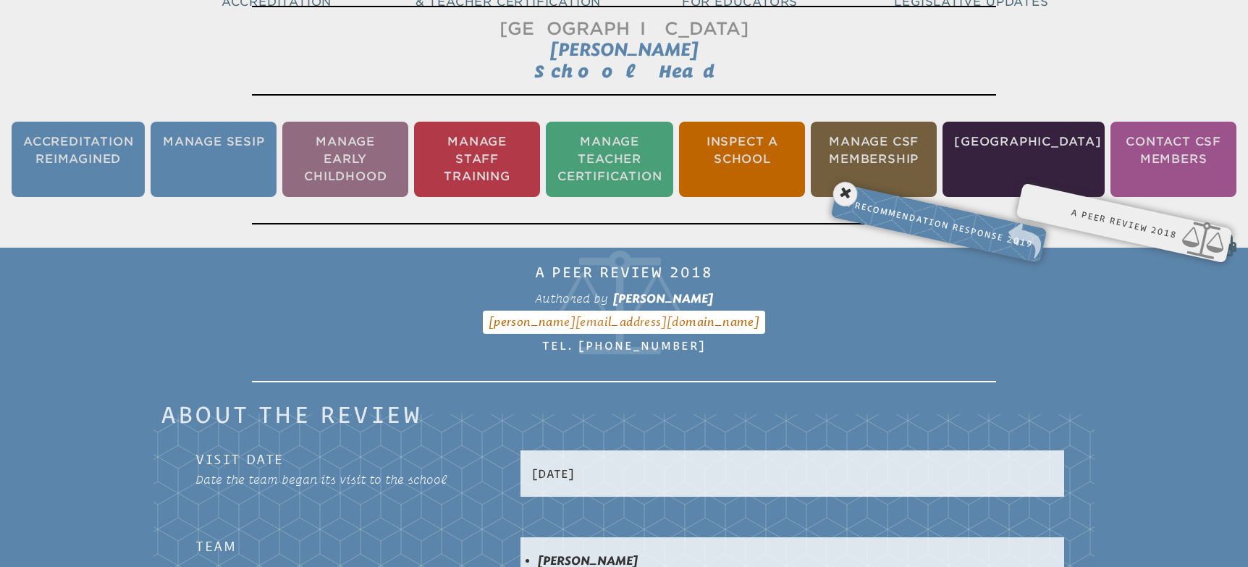
click at [849, 196] on icon at bounding box center [845, 195] width 30 height 30
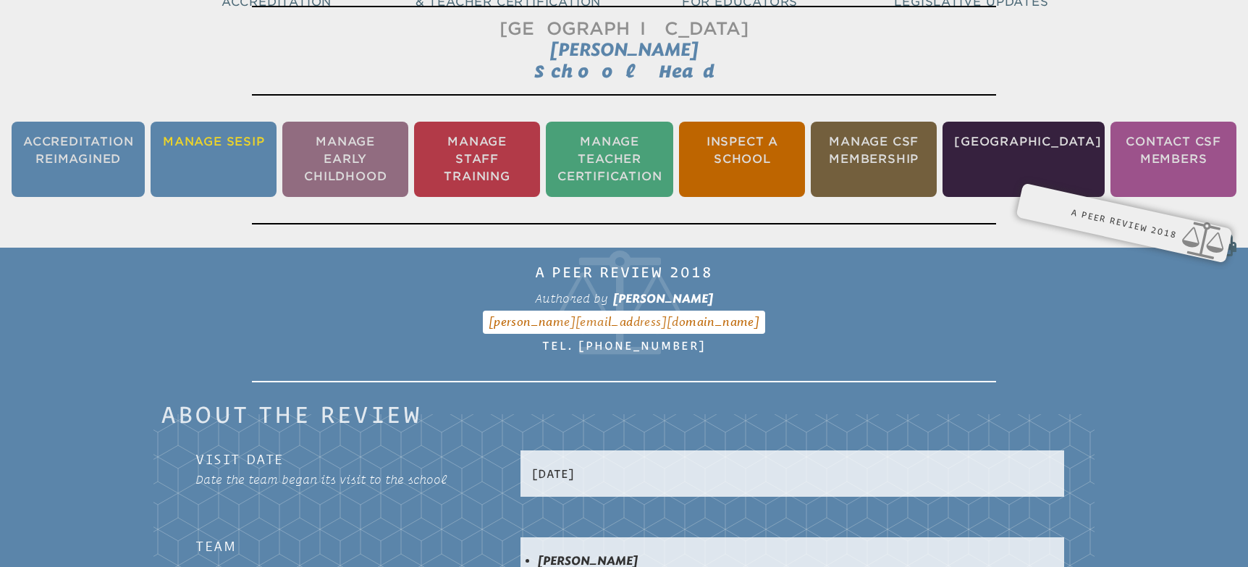
click at [225, 156] on li "Manage SESIP" at bounding box center [214, 159] width 126 height 75
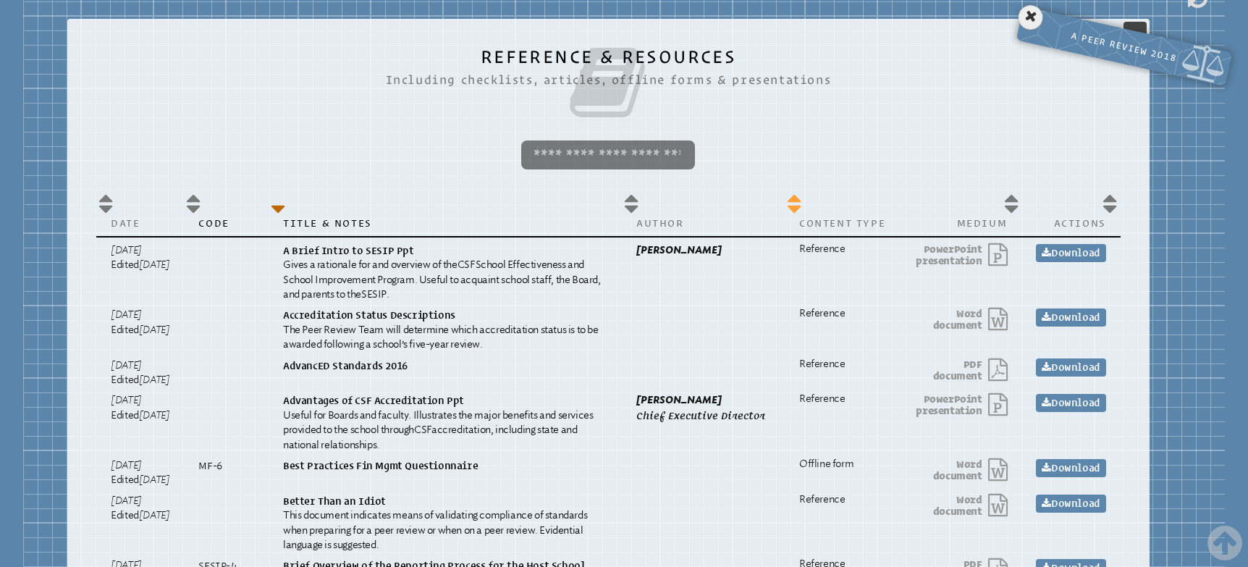
scroll to position [361, 0]
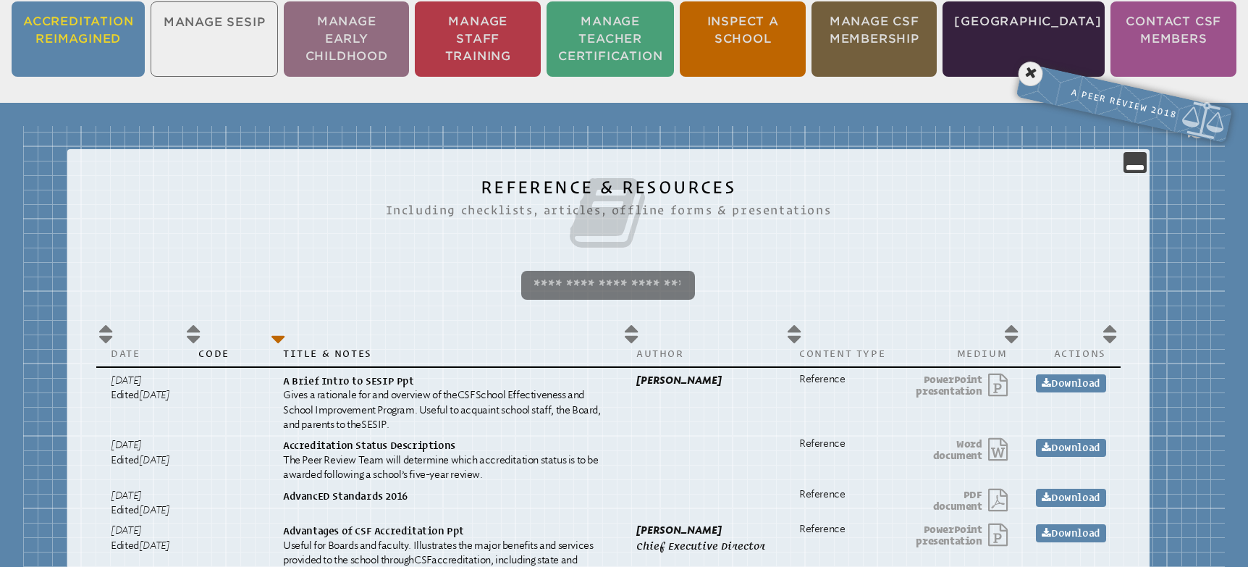
click at [75, 45] on li "Accreditation Reimagined" at bounding box center [78, 38] width 133 height 75
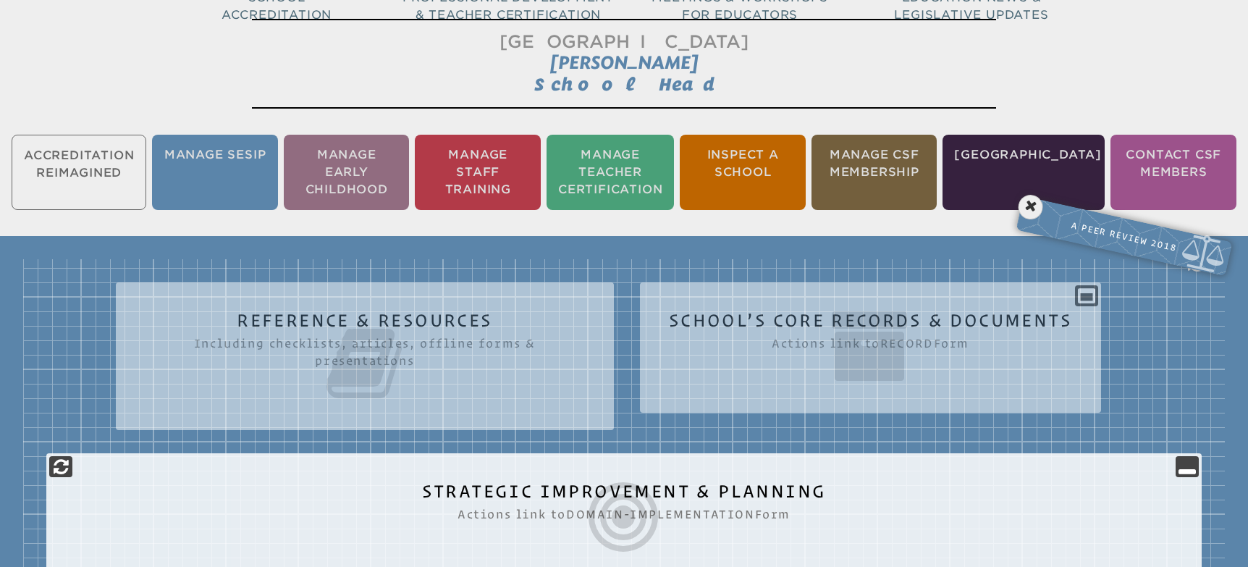
scroll to position [209, 0]
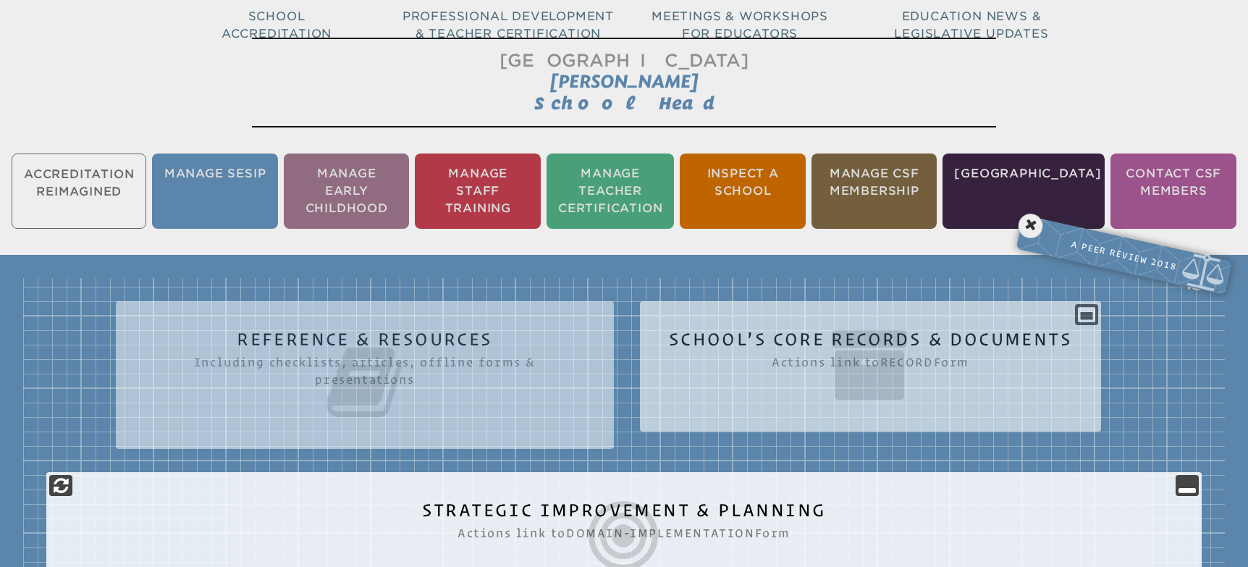
click at [850, 368] on icon at bounding box center [870, 364] width 403 height 81
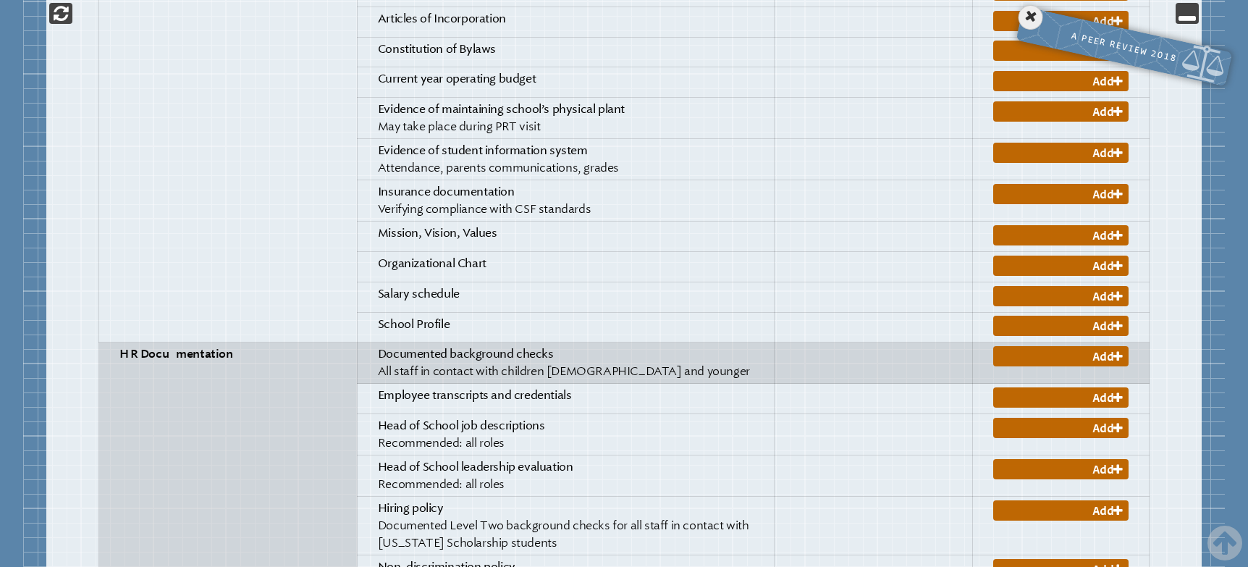
scroll to position [1247, 0]
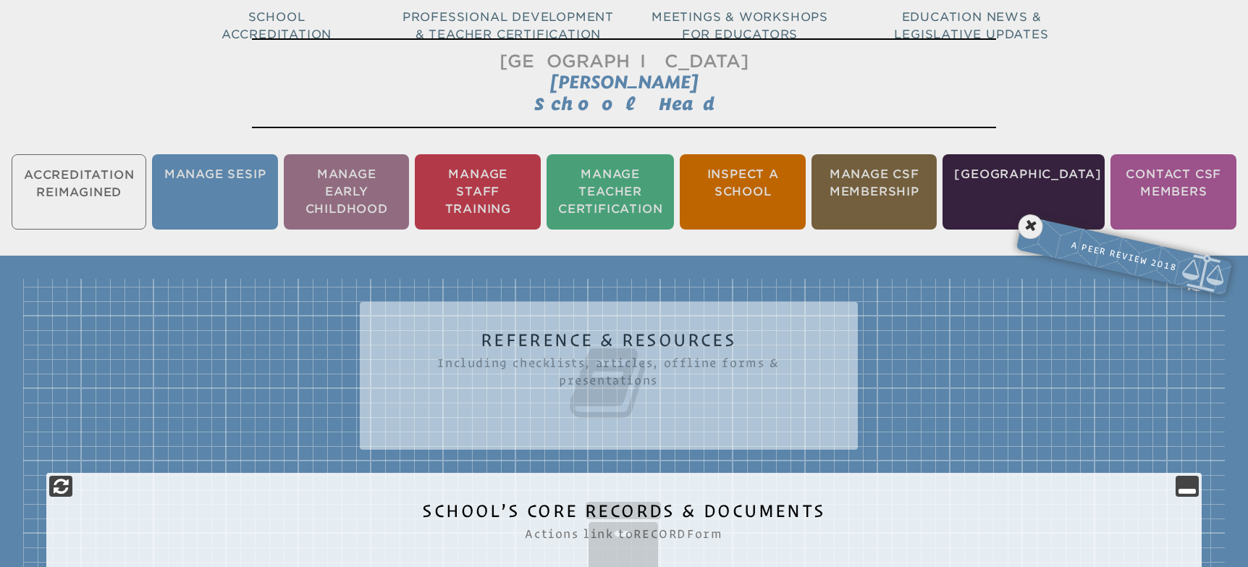
scroll to position [211, 0]
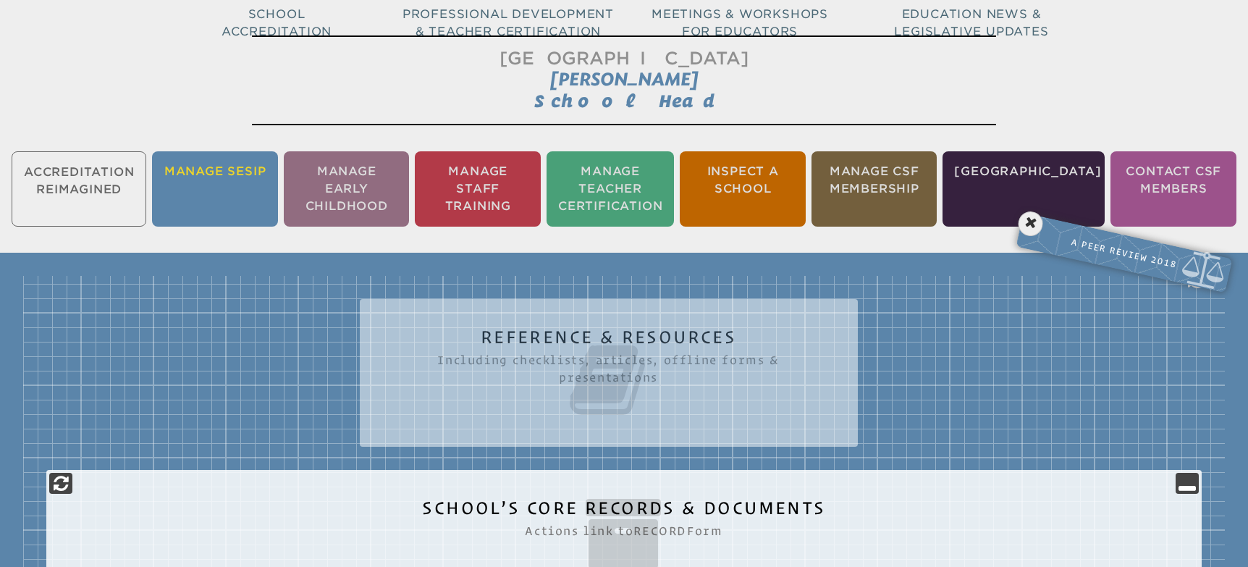
click at [220, 193] on li "Manage SESIP" at bounding box center [215, 188] width 126 height 75
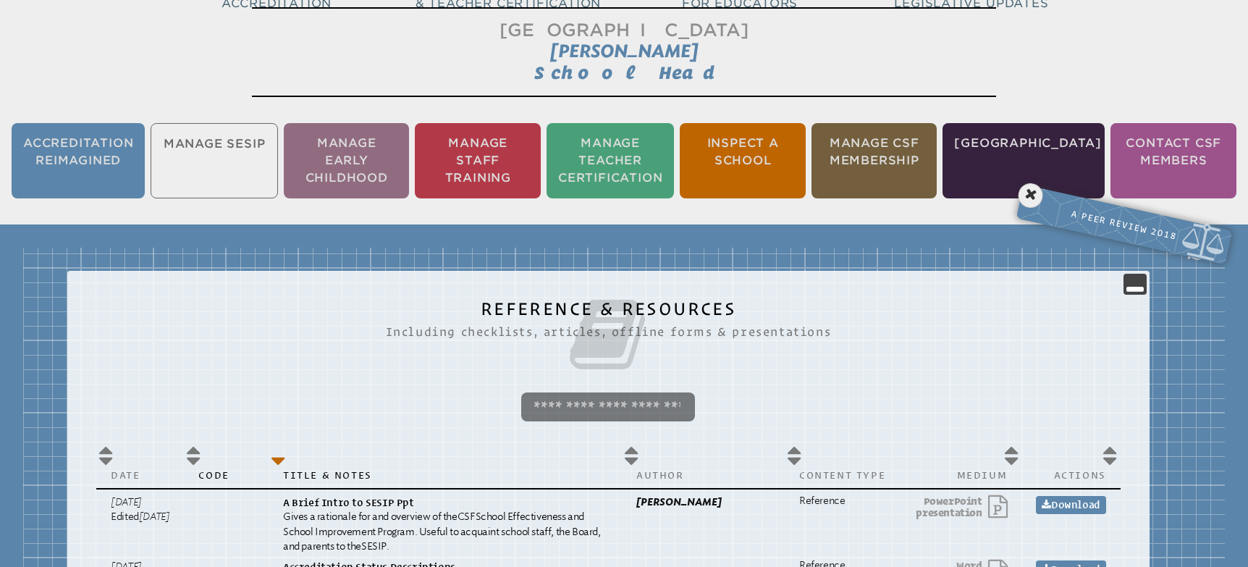
scroll to position [240, 0]
